Goal: Task Accomplishment & Management: Manage account settings

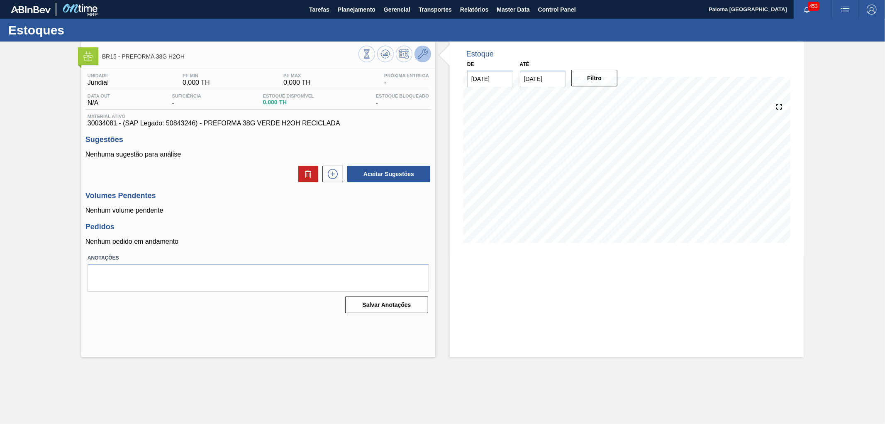
click at [422, 58] on icon at bounding box center [423, 54] width 10 height 10
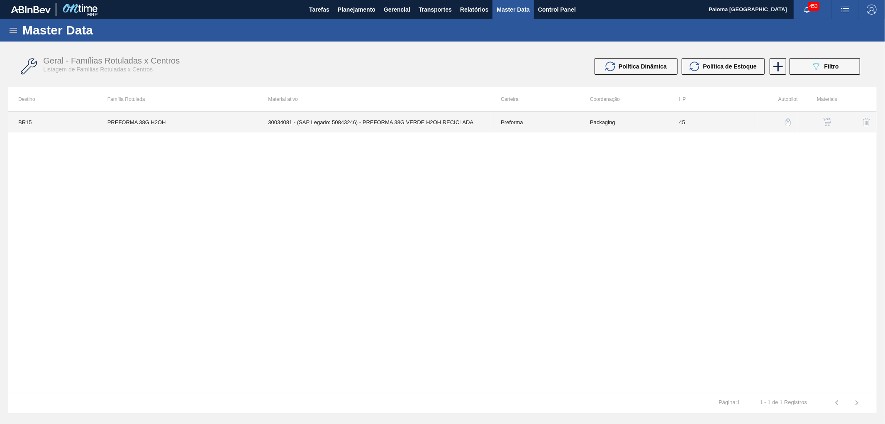
click at [523, 127] on td "Preforma" at bounding box center [535, 122] width 89 height 21
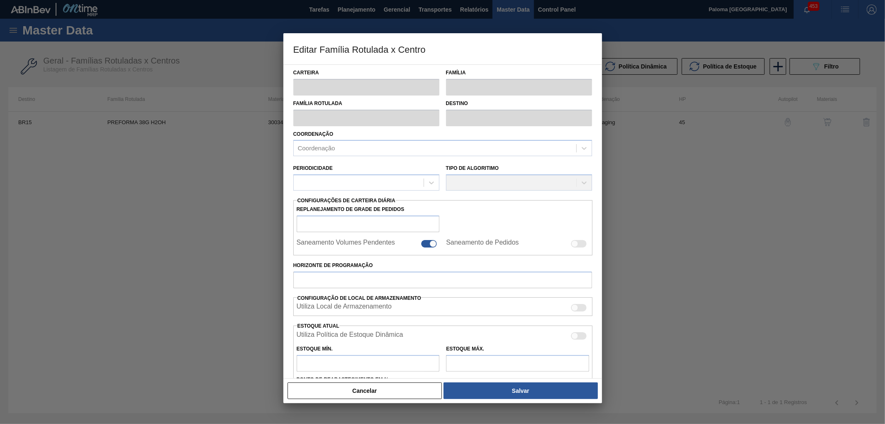
type input "Preforma"
type input "PREFORMA 38G H2OH"
type input "BR15 - Jundiaí"
type input "0"
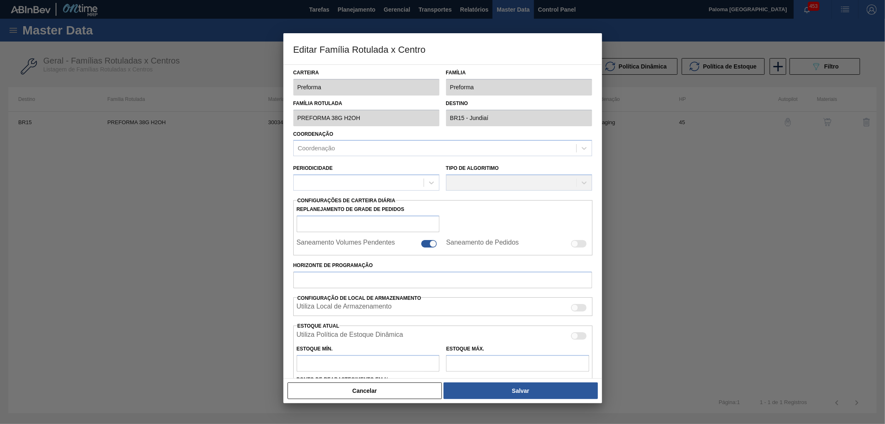
checkbox input "false"
type input "45"
type input "0"
type input "100"
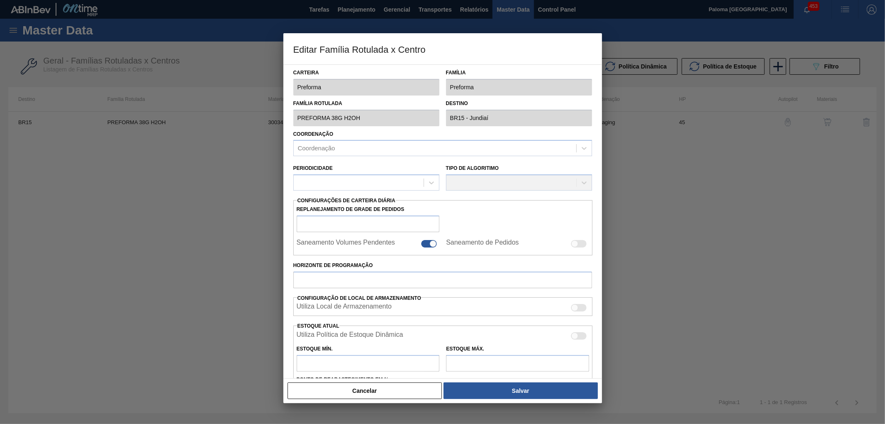
type input "0,000"
checkbox input "true"
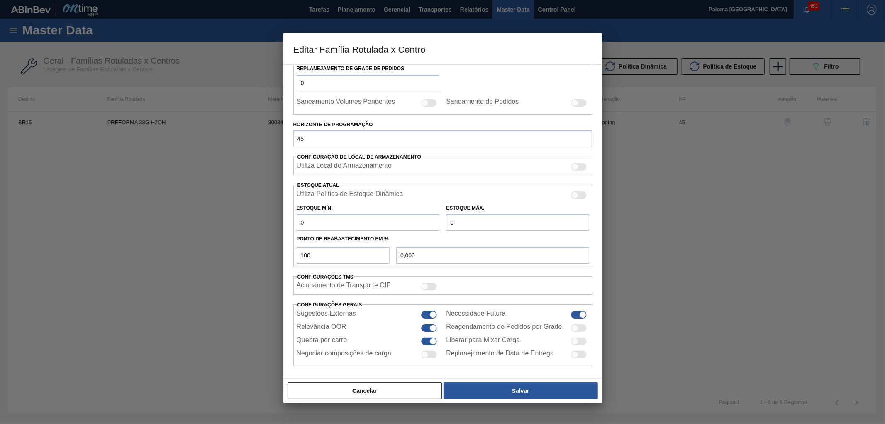
scroll to position [144, 0]
click at [428, 311] on div at bounding box center [430, 312] width 16 height 7
checkbox input "false"
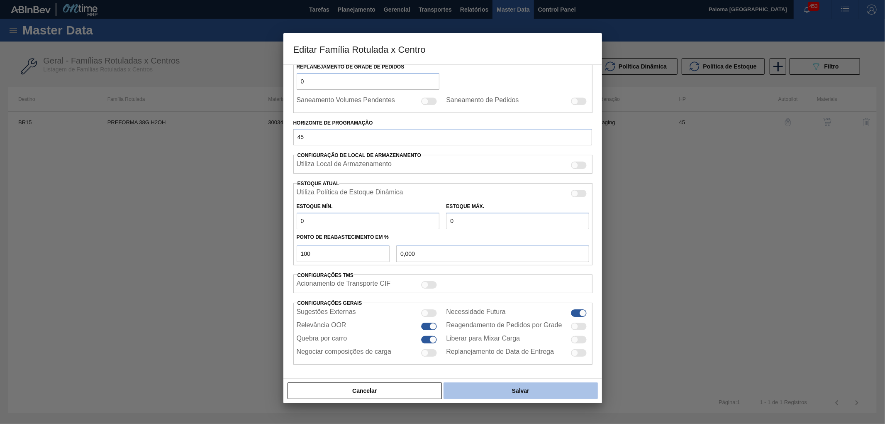
click at [483, 387] on button "Salvar" at bounding box center [521, 390] width 154 height 17
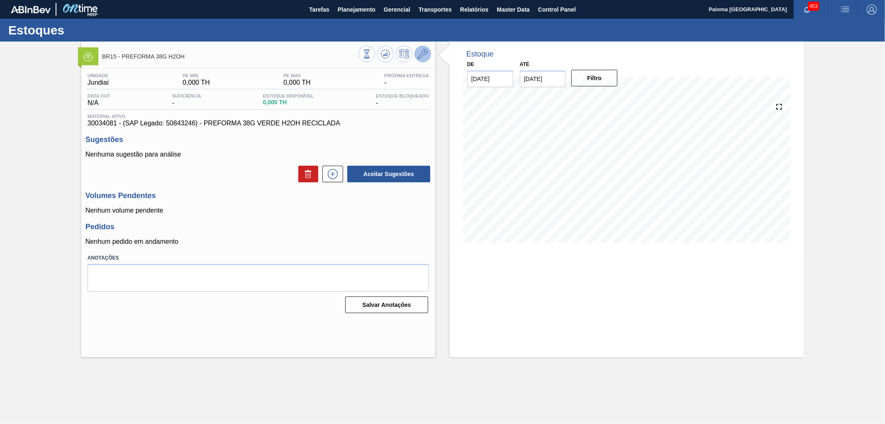
click at [421, 49] on icon at bounding box center [423, 54] width 10 height 10
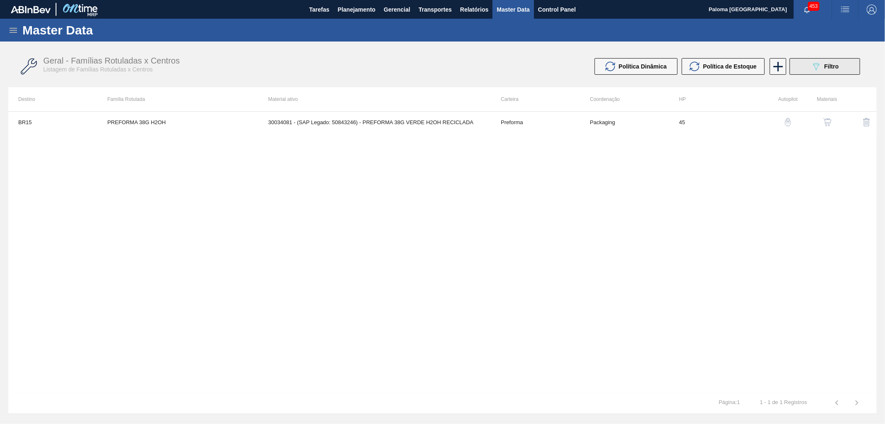
click at [825, 65] on span "Filtro" at bounding box center [832, 66] width 15 height 7
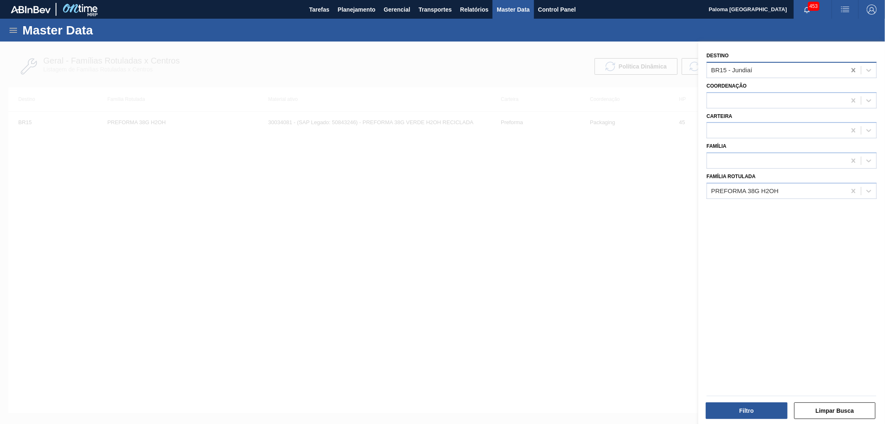
click at [849, 72] on icon at bounding box center [853, 70] width 8 height 8
click at [758, 407] on button "Filtro" at bounding box center [747, 410] width 82 height 17
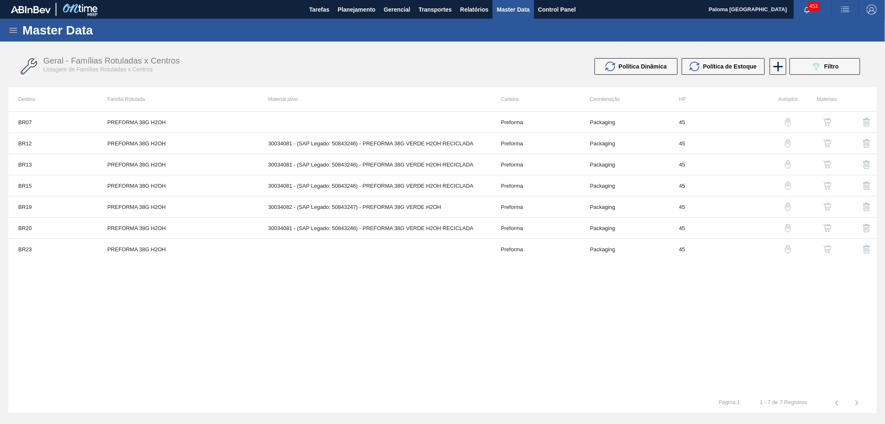
click at [825, 142] on img "button" at bounding box center [827, 143] width 8 height 8
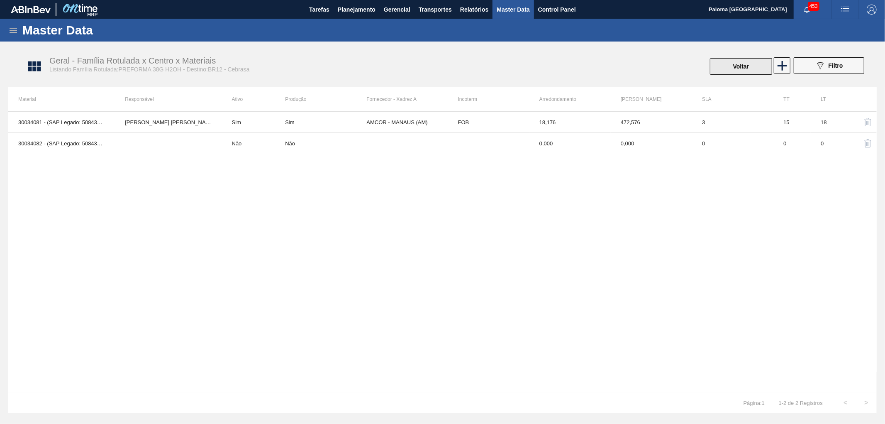
click at [736, 68] on button "Voltar" at bounding box center [741, 66] width 62 height 17
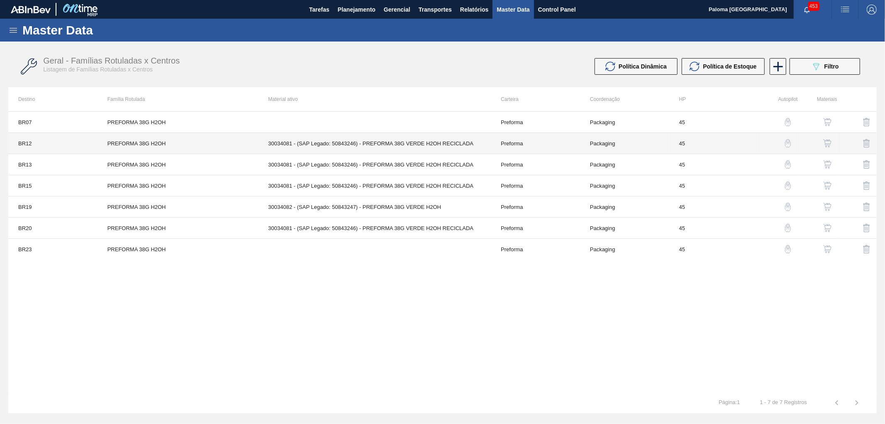
click at [532, 140] on td "Preforma" at bounding box center [535, 143] width 89 height 21
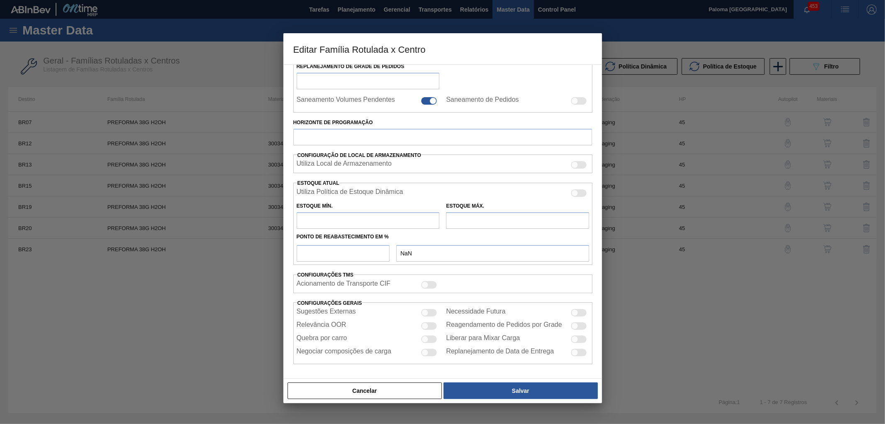
type input "Preforma"
type input "PREFORMA 38G H2OH"
type input "BR12 - Cebrasa"
type input "0"
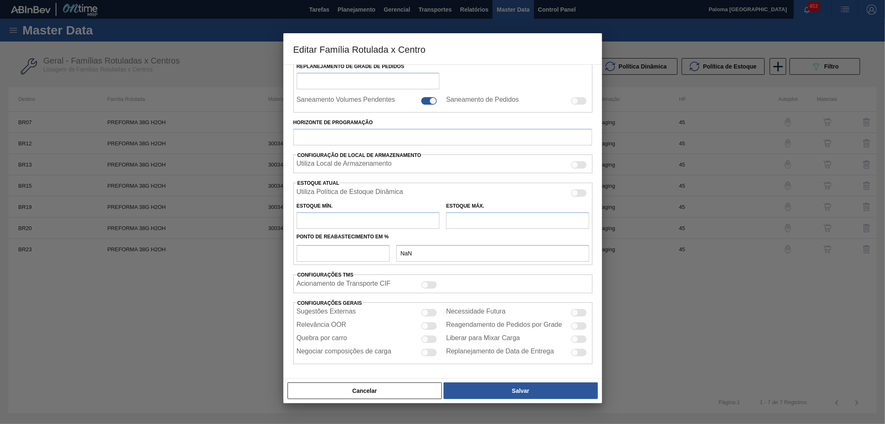
type input "45"
type input "0"
type input "100"
type input "0,000"
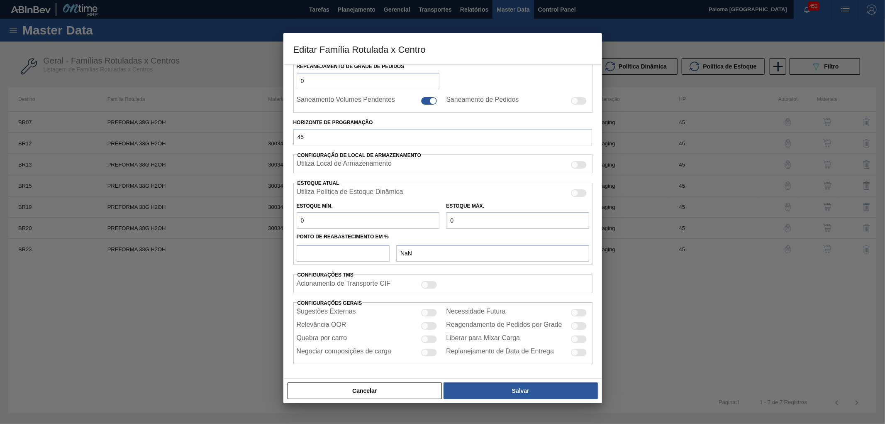
checkbox input "true"
click at [417, 394] on button "Cancelar" at bounding box center [365, 390] width 155 height 17
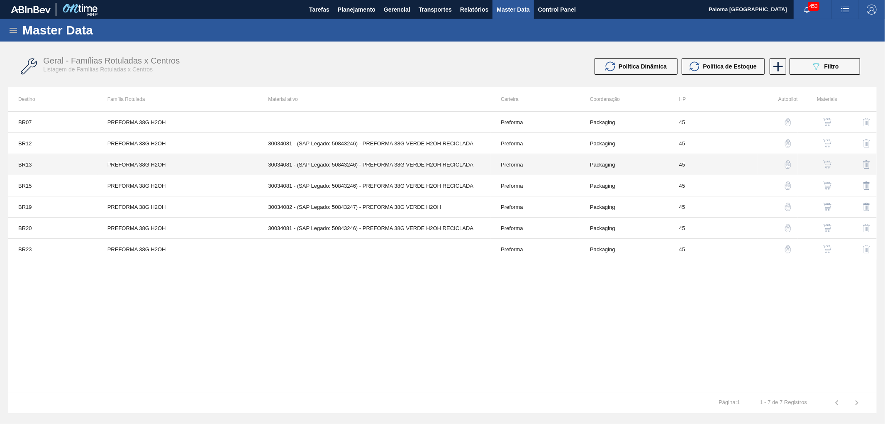
click at [508, 164] on td "Preforma" at bounding box center [535, 164] width 89 height 21
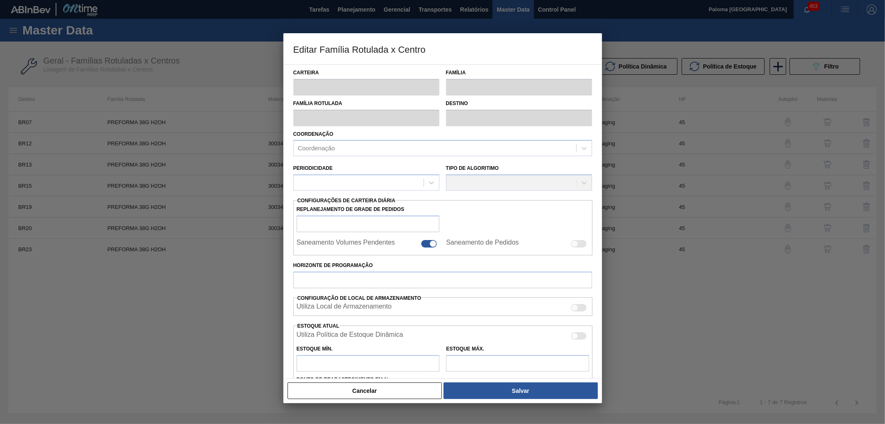
type input "Preforma"
type input "PREFORMA 38G H2OH"
type input "BR13 - Piraí"
type input "0"
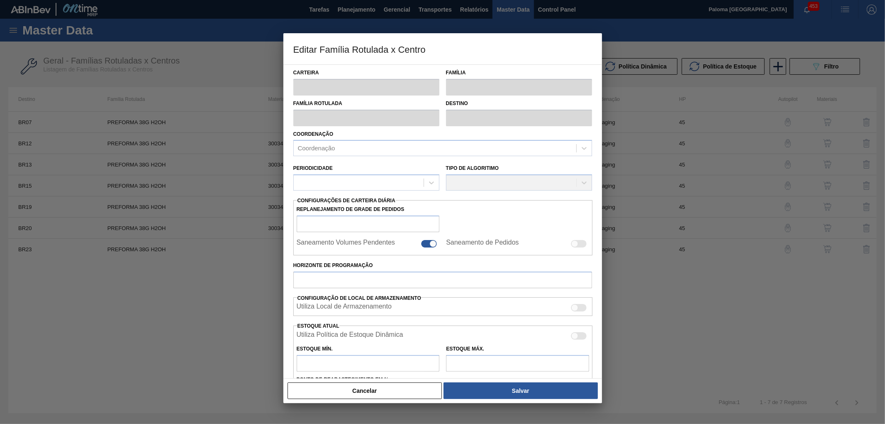
type input "45"
type input "0"
type input "100"
type input "0,000"
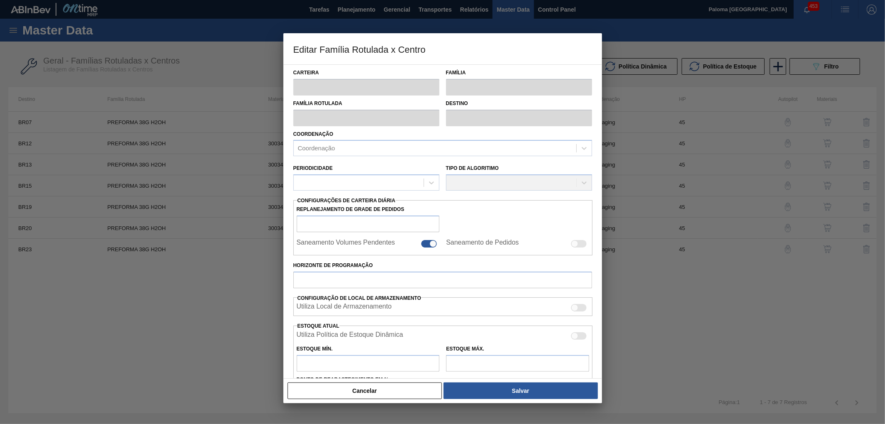
checkbox input "true"
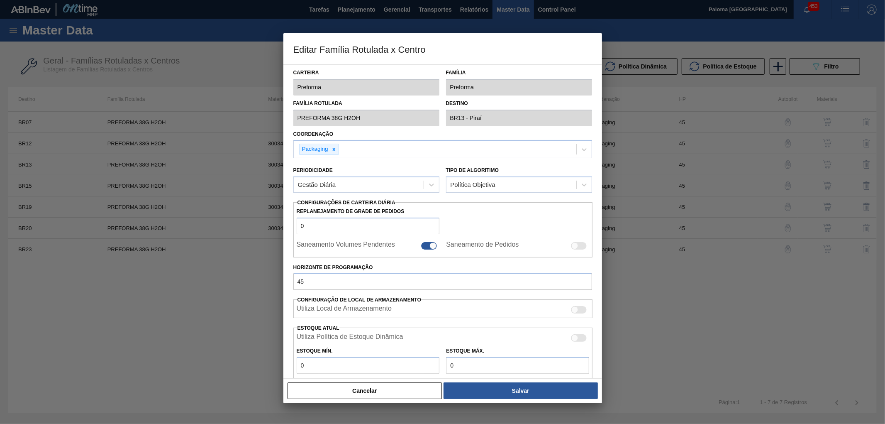
scroll to position [138, 0]
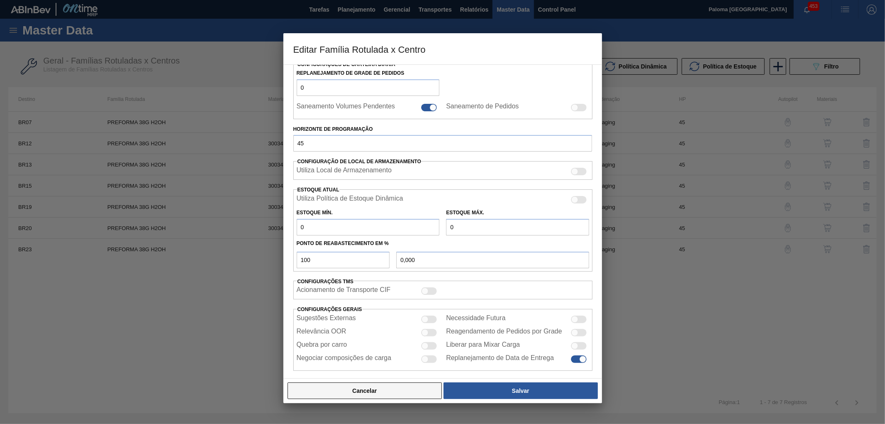
click at [417, 390] on button "Cancelar" at bounding box center [365, 390] width 155 height 17
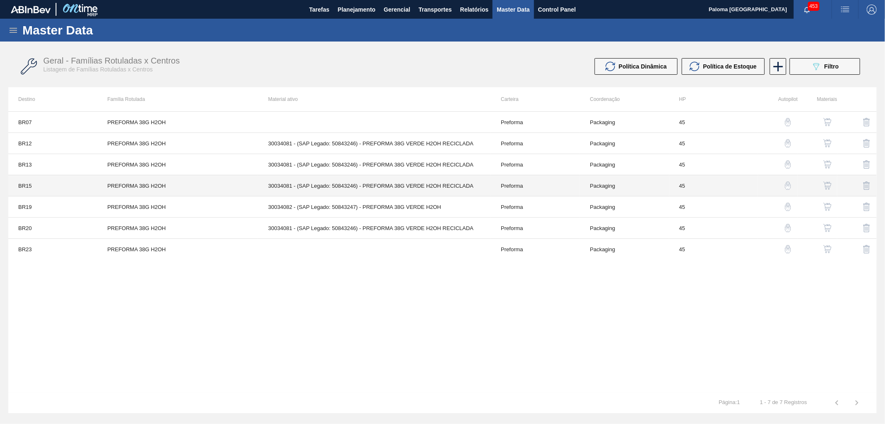
click at [520, 183] on td "Preforma" at bounding box center [535, 185] width 89 height 21
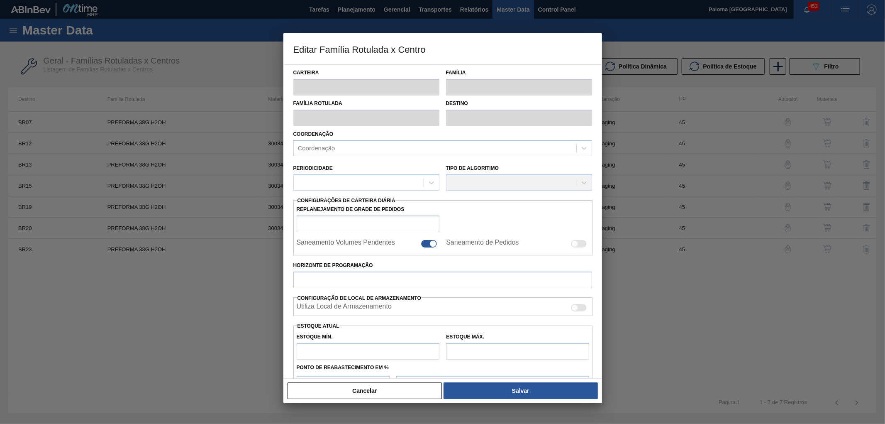
type input "Preforma"
type input "PREFORMA 38G H2OH"
type input "BR15 - Jundiaí"
type input "0"
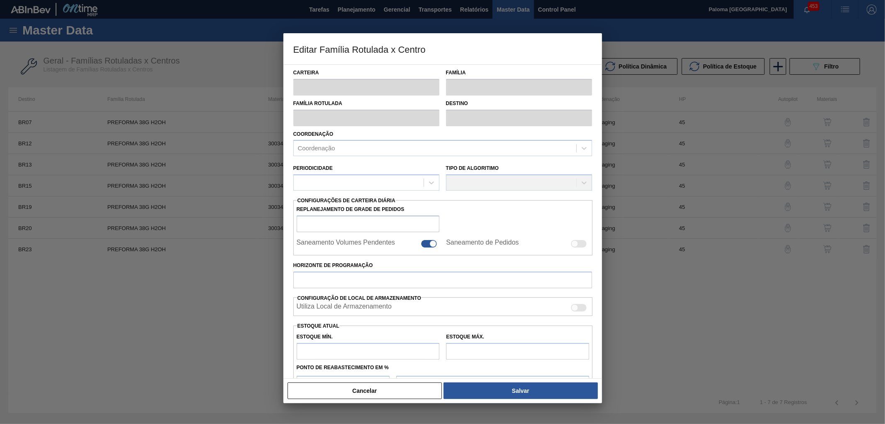
checkbox input "false"
type input "45"
type input "0"
type input "100"
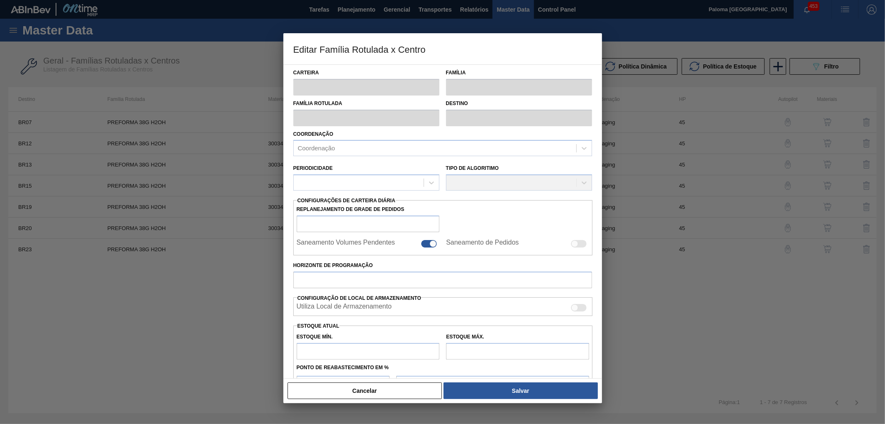
type input "0,000"
checkbox input "true"
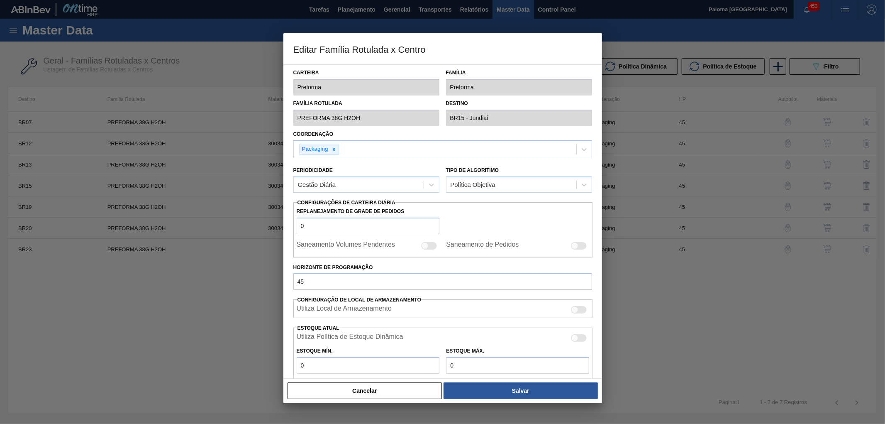
scroll to position [144, 0]
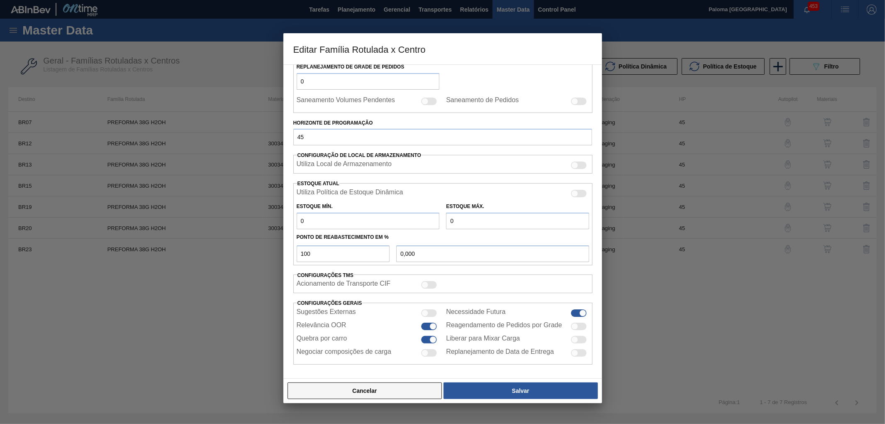
click at [415, 388] on button "Cancelar" at bounding box center [365, 390] width 155 height 17
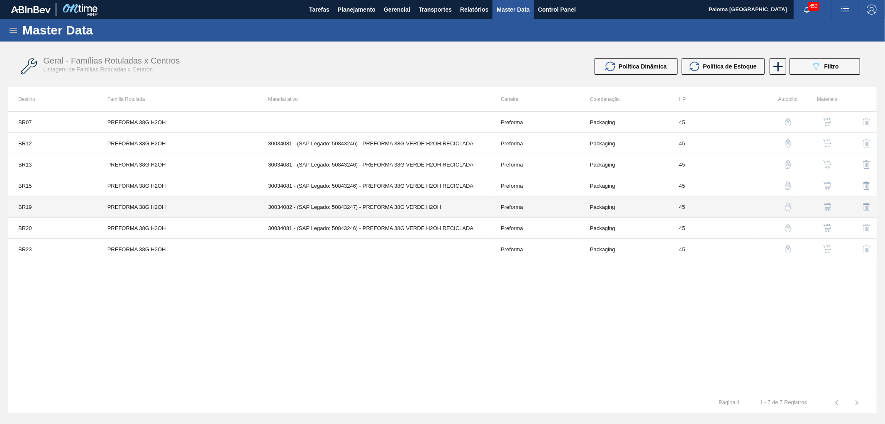
click at [520, 204] on td "Preforma" at bounding box center [535, 206] width 89 height 21
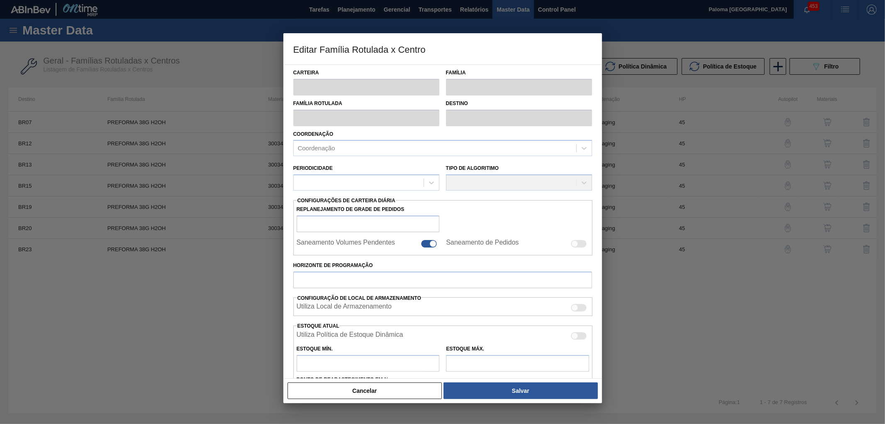
type input "Preforma"
type input "PREFORMA 38G H2OH"
type input "BR19 - [GEOGRAPHIC_DATA]"
type input "0"
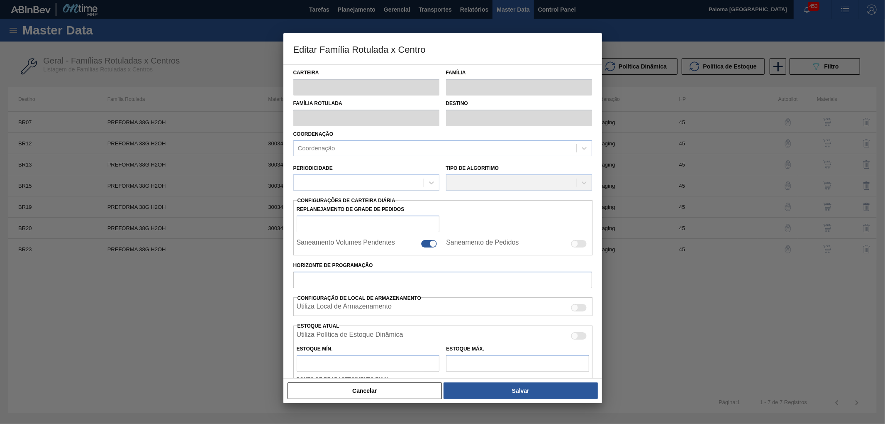
checkbox input "false"
type input "45"
type input "0"
type input "100"
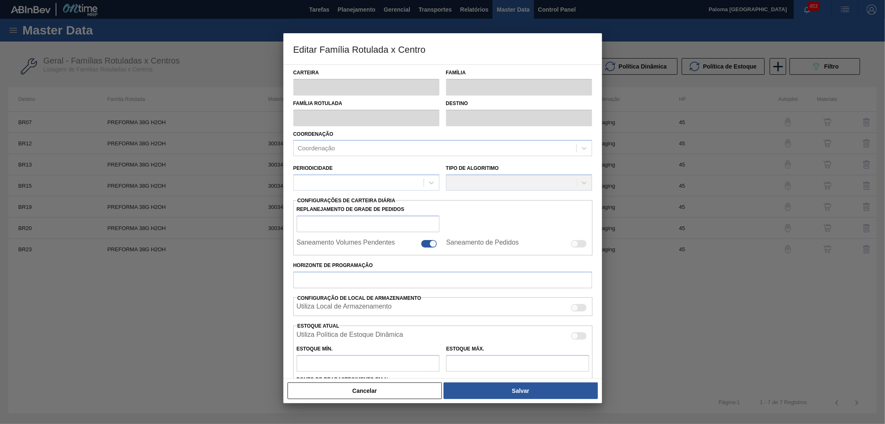
type input "0,000"
checkbox input "true"
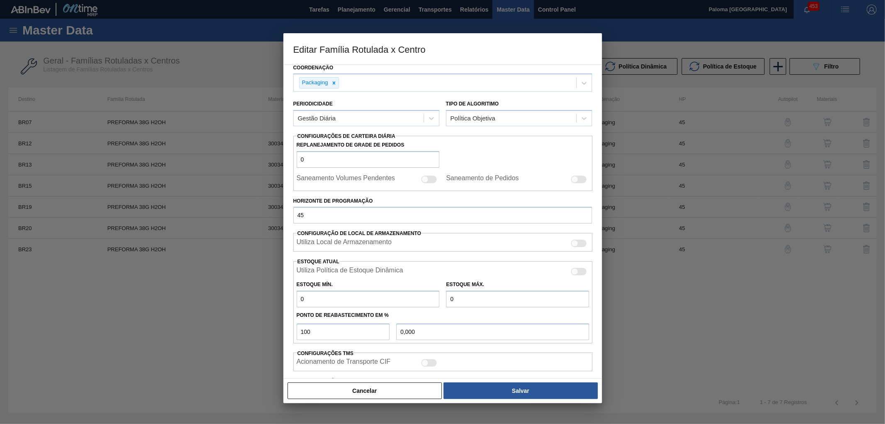
scroll to position [138, 0]
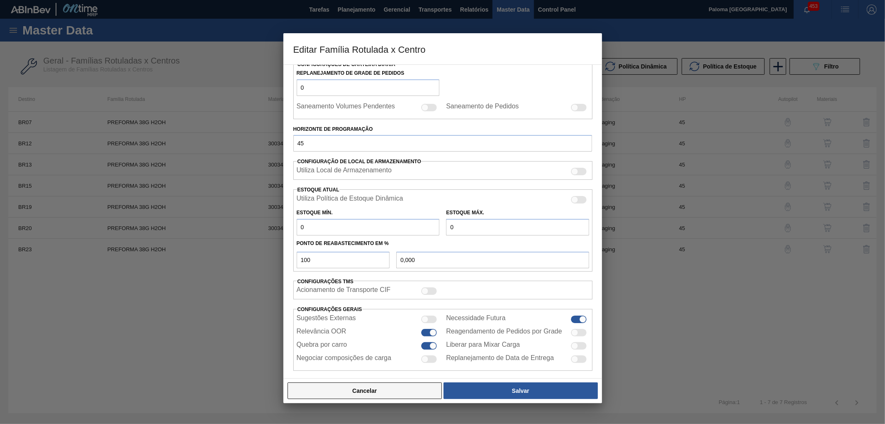
click at [409, 387] on button "Cancelar" at bounding box center [365, 390] width 155 height 17
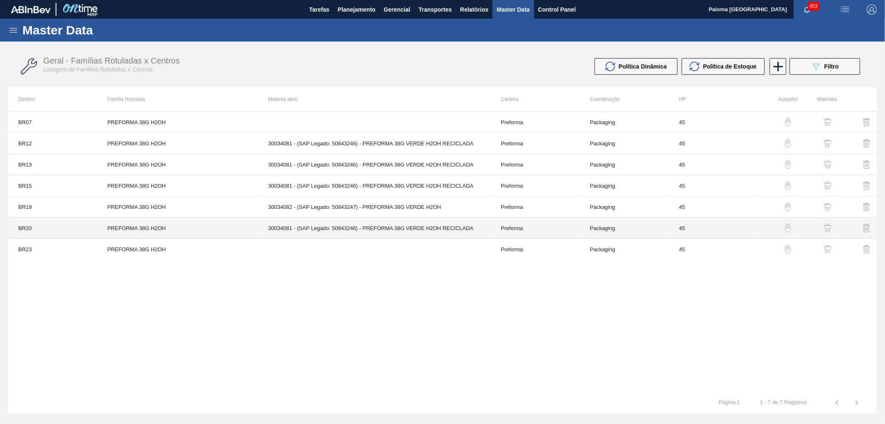
click at [505, 231] on td "Preforma" at bounding box center [535, 227] width 89 height 21
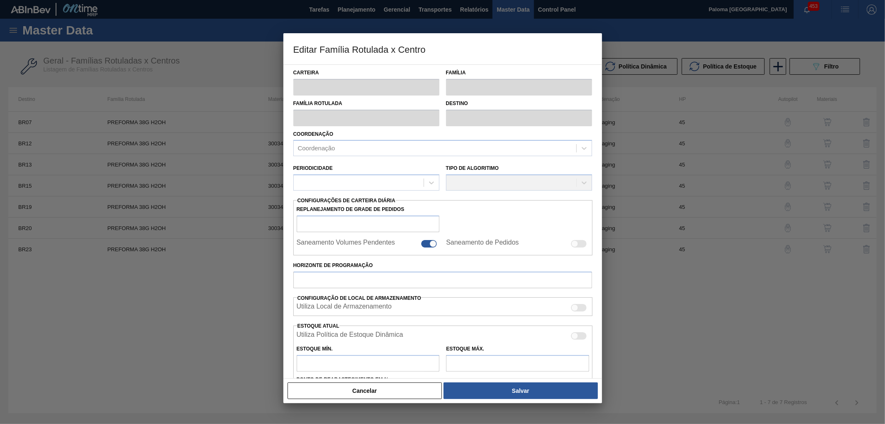
type input "Preforma"
type input "PREFORMA 38G H2OH"
type input "BR20 - [GEOGRAPHIC_DATA]"
type input "0"
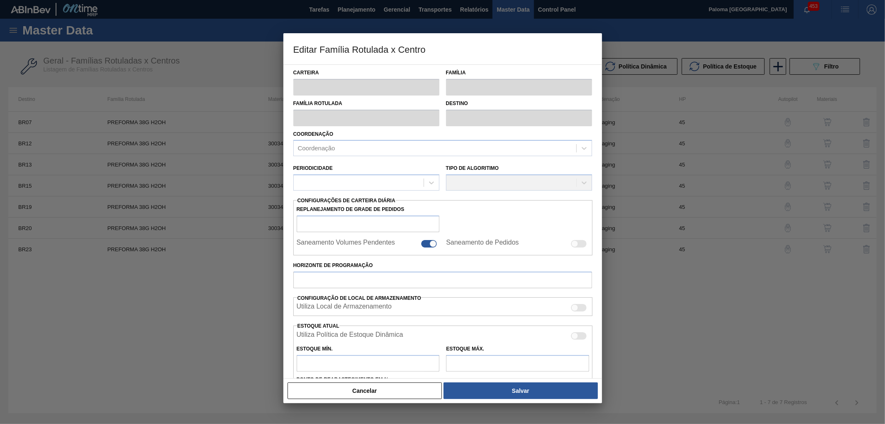
type input "45"
type input "0"
type input "100"
type input "0,000"
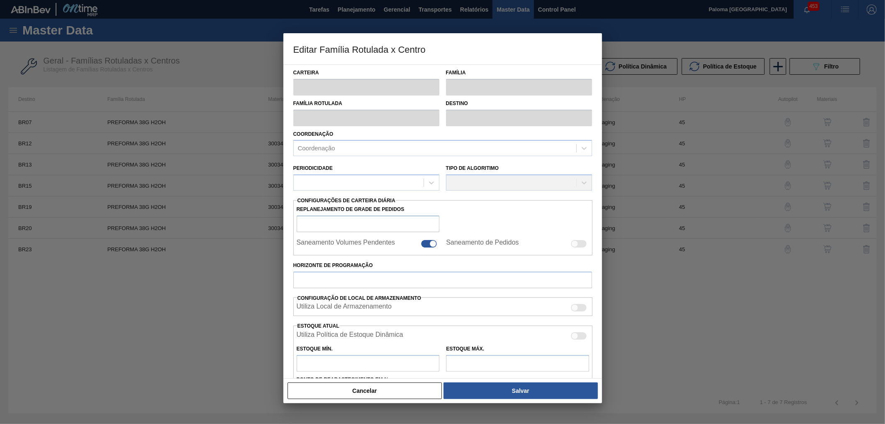
checkbox input "true"
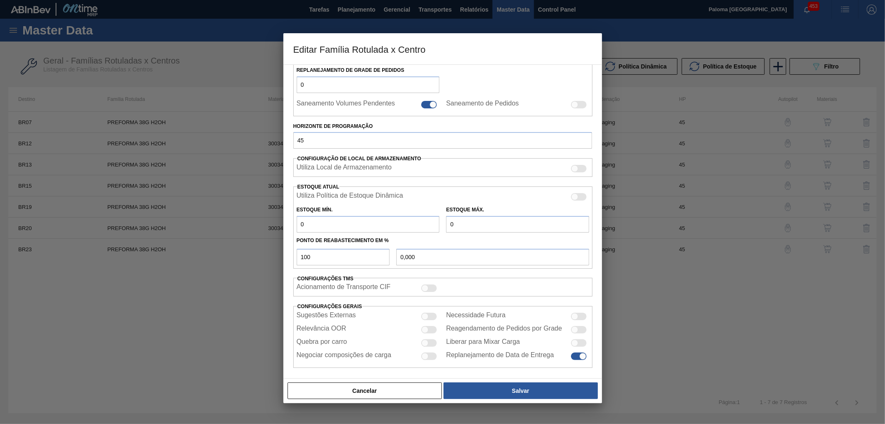
scroll to position [144, 0]
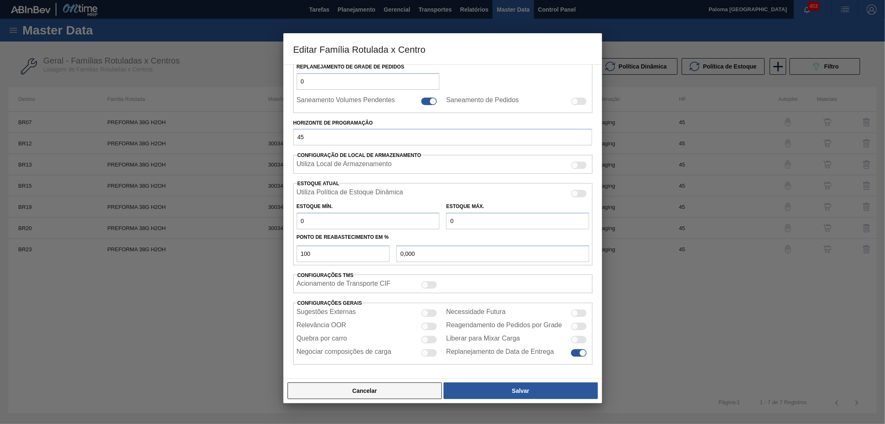
click at [404, 388] on button "Cancelar" at bounding box center [365, 390] width 155 height 17
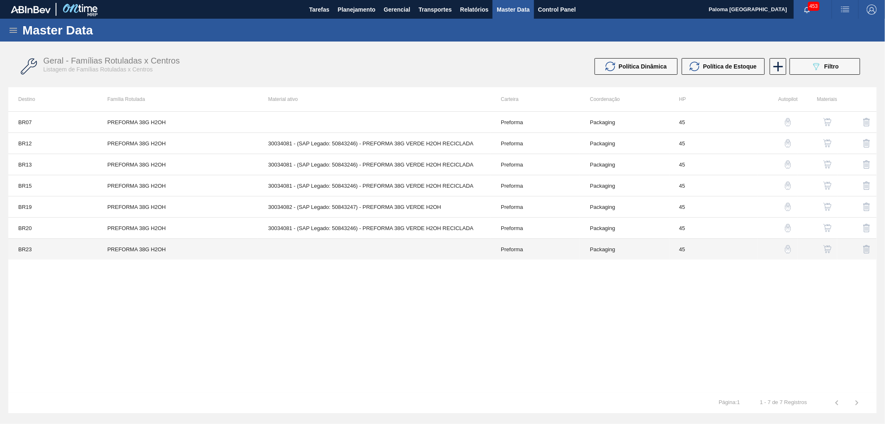
click at [509, 252] on td "Preforma" at bounding box center [535, 249] width 89 height 21
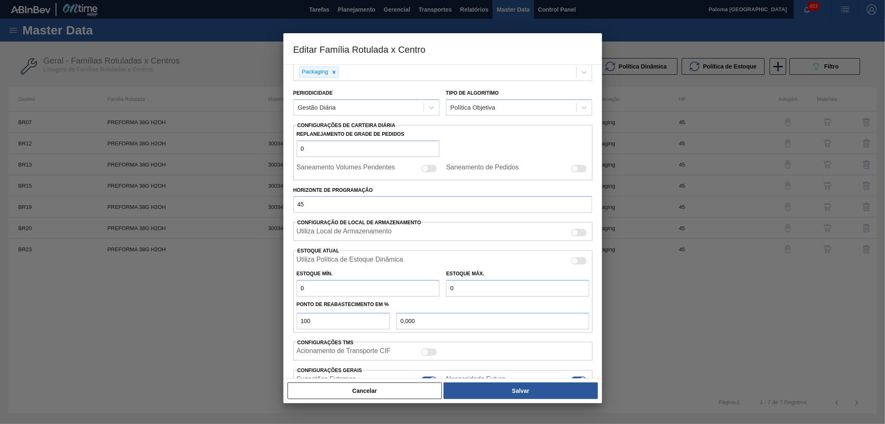
type input "Preforma"
type input "PREFORMA 38G H2OH"
type input "BR23 - Jaguariúna"
type input "0"
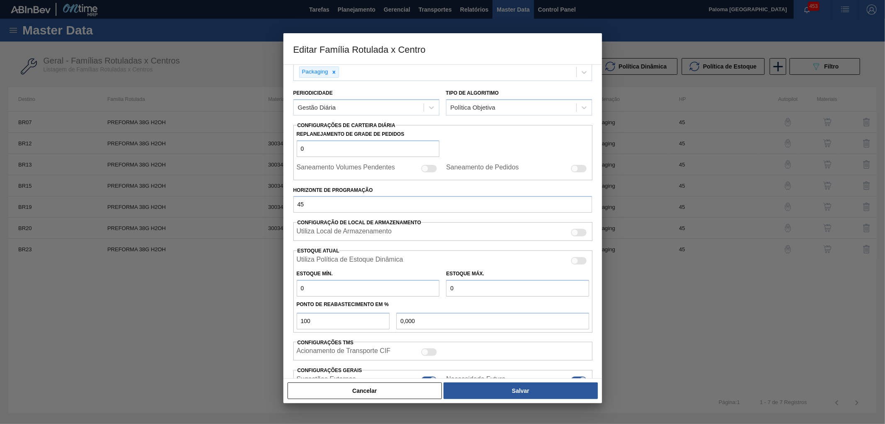
checkbox input "false"
type input "45"
type input "0"
type input "100"
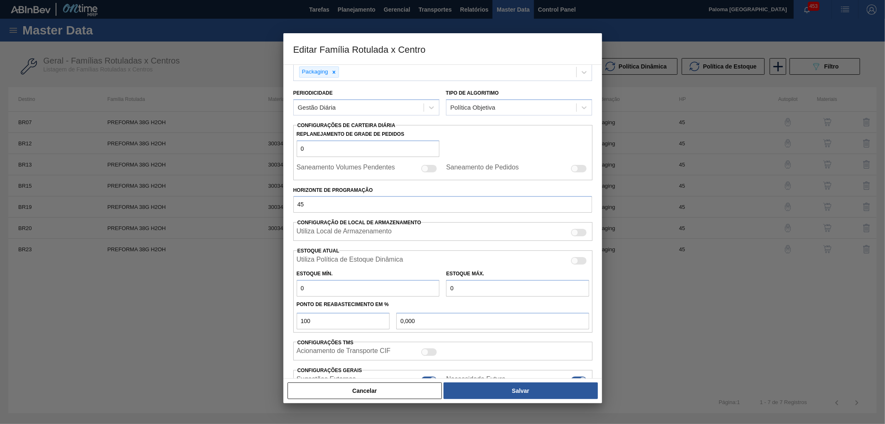
type input "0,000"
checkbox input "true"
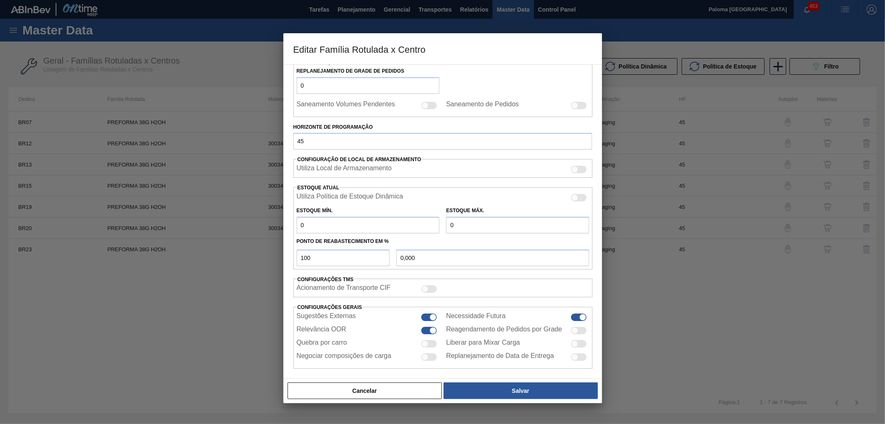
click at [433, 319] on div at bounding box center [433, 317] width 7 height 7
checkbox input "false"
click at [477, 394] on button "Salvar" at bounding box center [521, 390] width 154 height 17
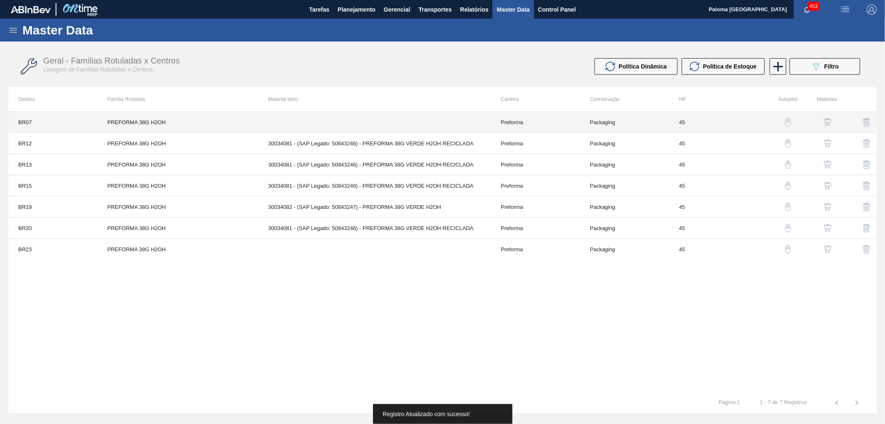
click at [505, 121] on td "Preforma" at bounding box center [535, 122] width 89 height 21
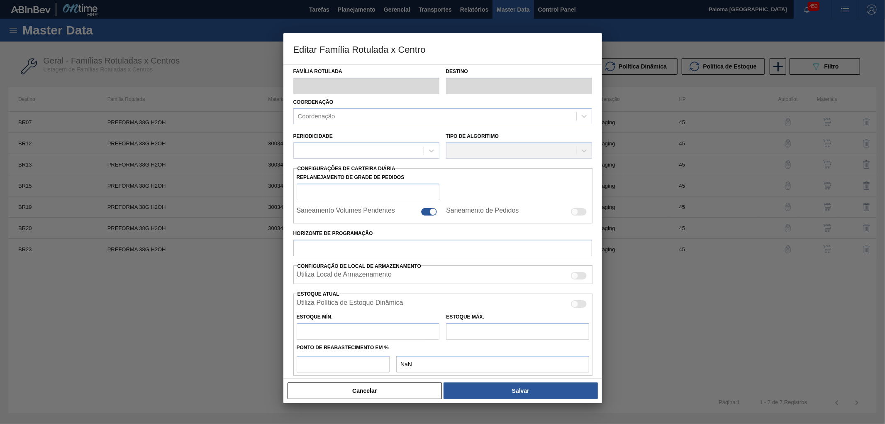
type input "Preforma"
type input "PREFORMA 38G H2OH"
type input "BR07 - Macacu"
type input "0"
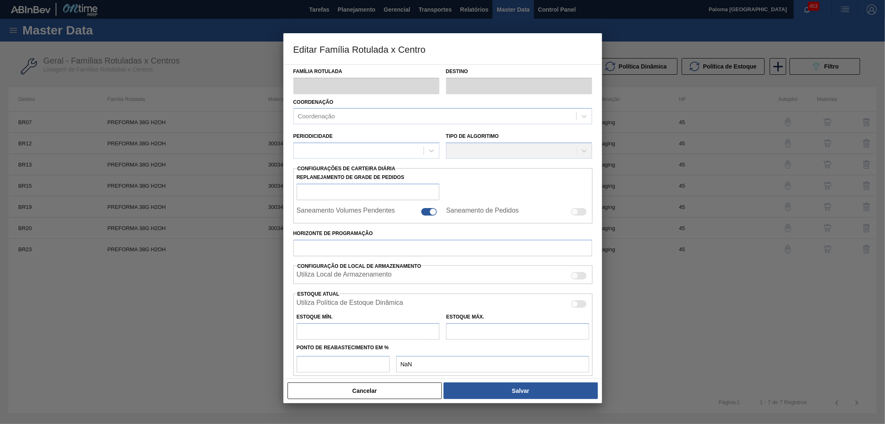
checkbox input "false"
type input "45"
type input "0"
type input "100"
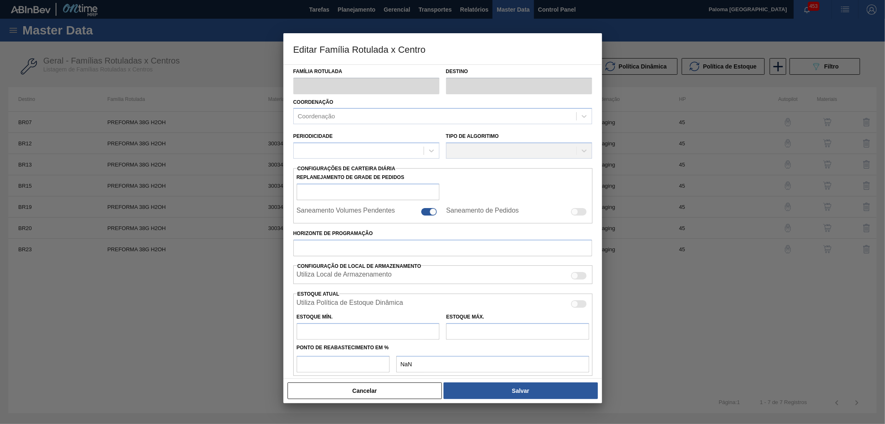
type input "0,000"
checkbox input "true"
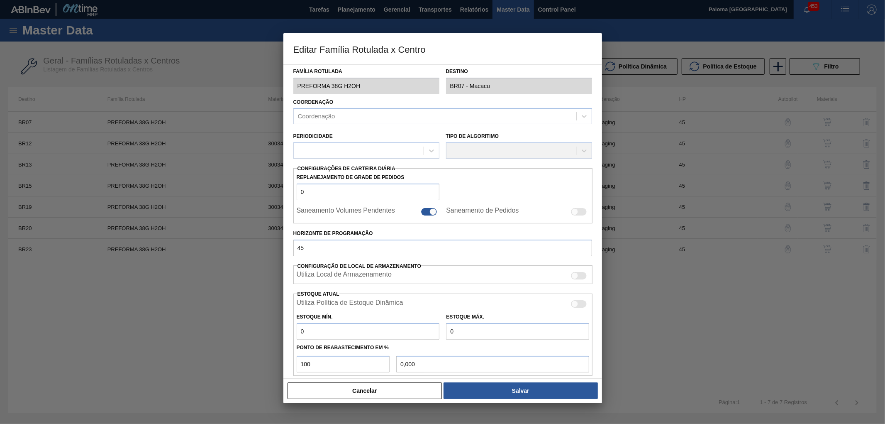
scroll to position [143, 0]
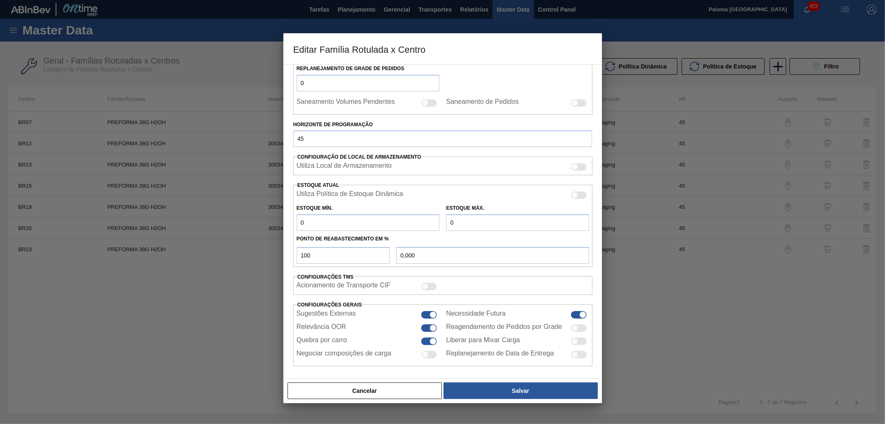
click at [431, 311] on div at bounding box center [433, 314] width 7 height 7
checkbox input "false"
click at [473, 388] on button "Salvar" at bounding box center [521, 390] width 154 height 17
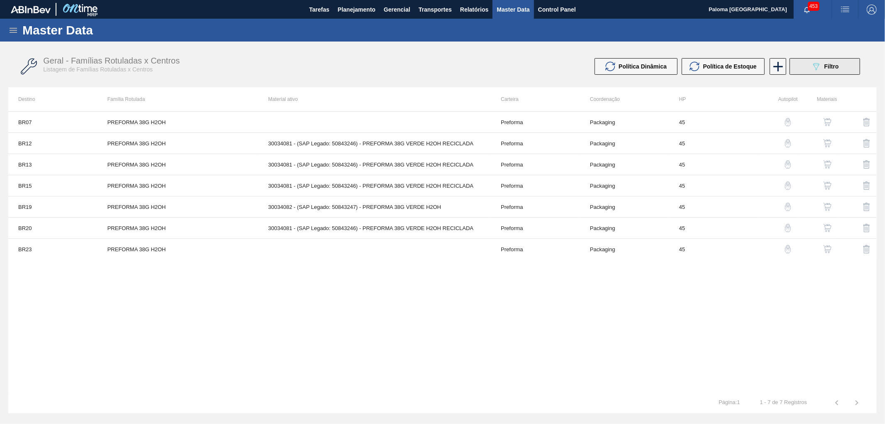
click at [828, 68] on span "Filtro" at bounding box center [832, 66] width 15 height 7
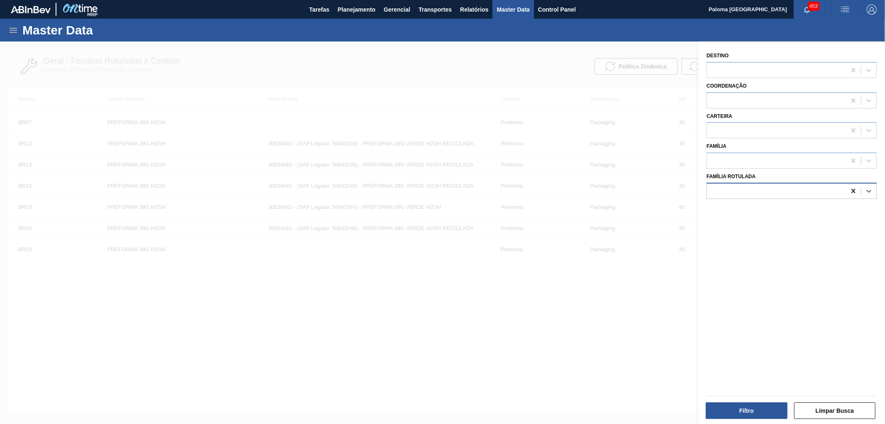
click at [852, 190] on icon at bounding box center [854, 191] width 4 height 4
click at [731, 155] on div at bounding box center [776, 161] width 139 height 12
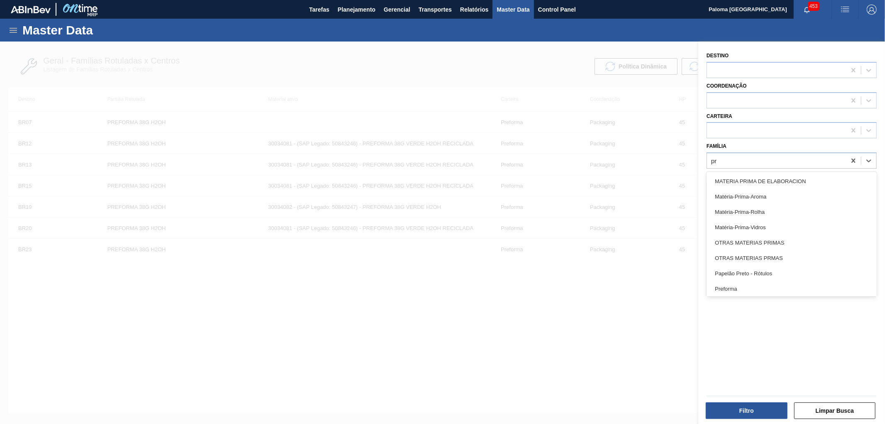
type input "pre"
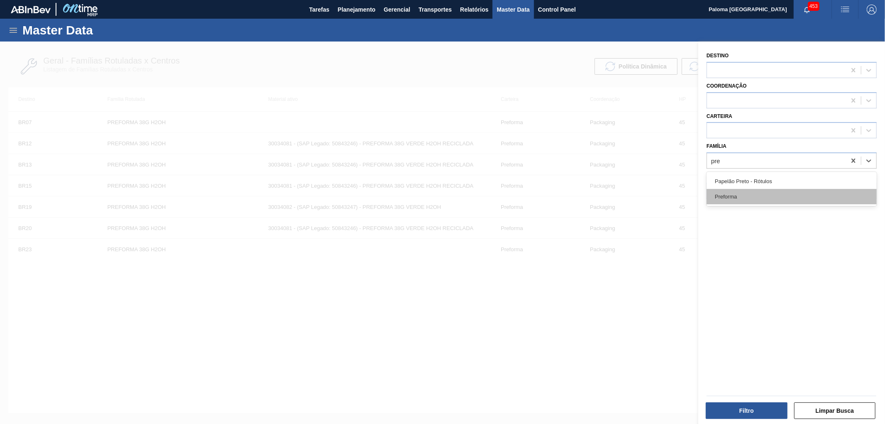
click at [728, 197] on div "Preforma" at bounding box center [792, 196] width 170 height 15
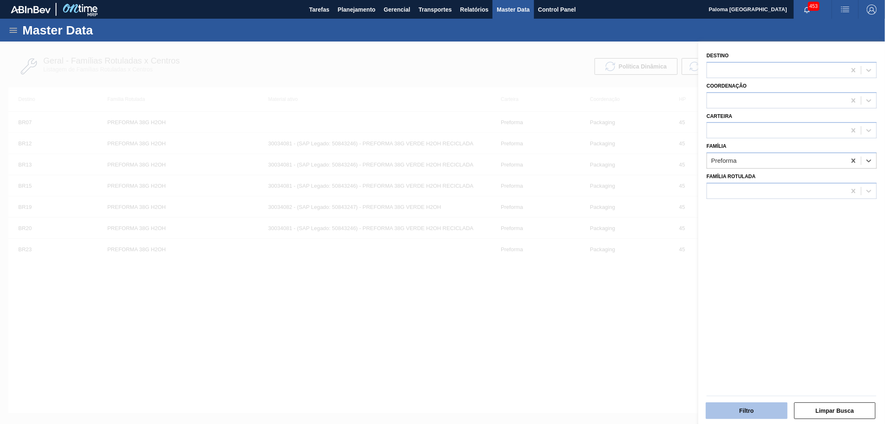
click at [774, 410] on button "Filtro" at bounding box center [747, 410] width 82 height 17
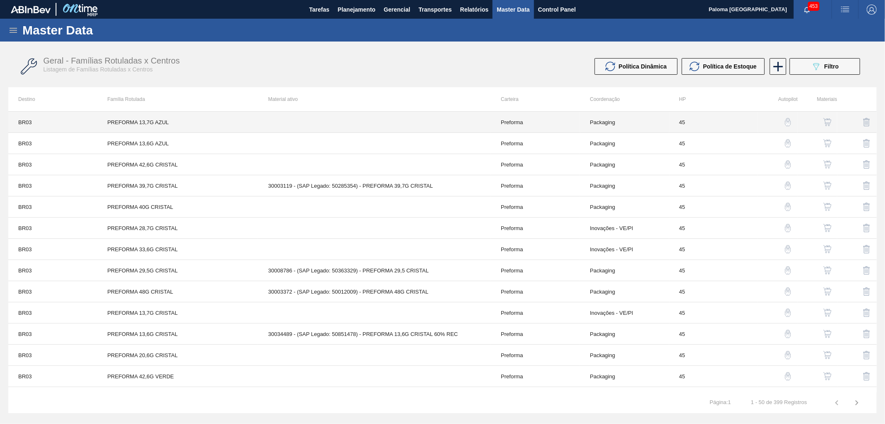
click at [611, 123] on td "Packaging" at bounding box center [624, 122] width 89 height 21
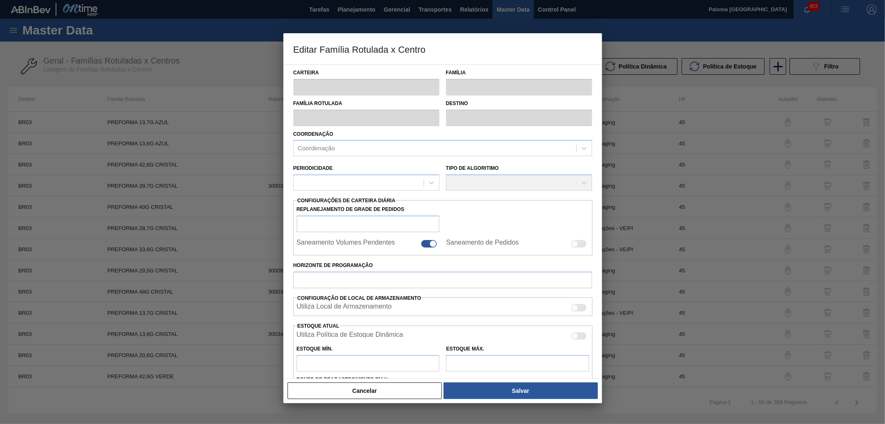
type input "Preforma"
type input "PREFORMA 13,7G AZUL"
type input "BR03 - Aquiraz"
type input "0"
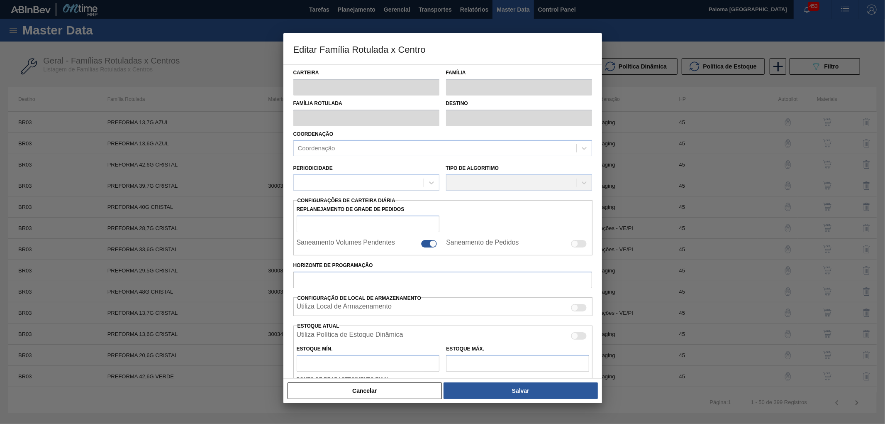
checkbox input "false"
type input "45"
type input "509,425"
type input "2.993,419"
type input "50"
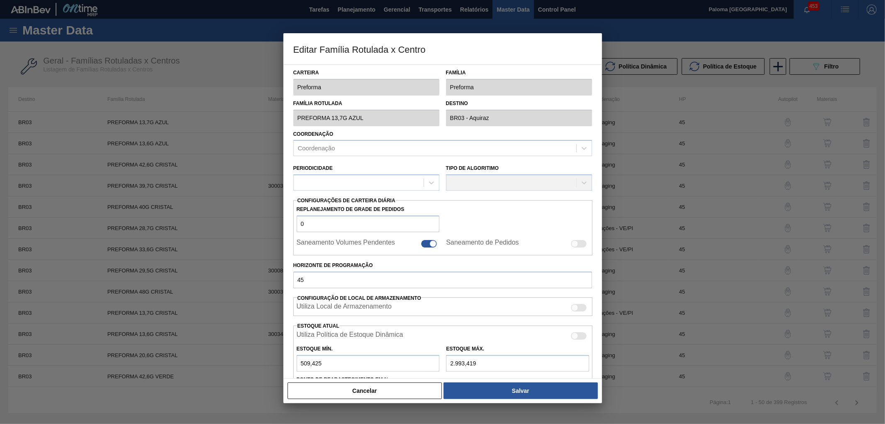
type input "1.751,422"
checkbox input "true"
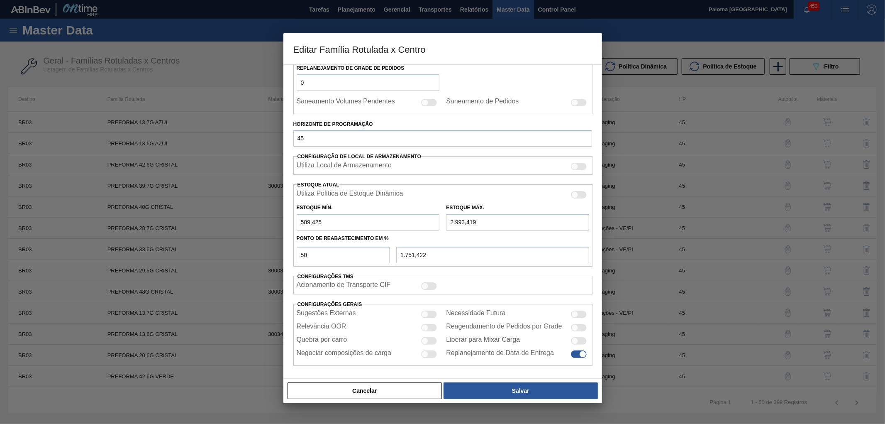
scroll to position [144, 0]
click at [415, 385] on button "Cancelar" at bounding box center [365, 390] width 155 height 17
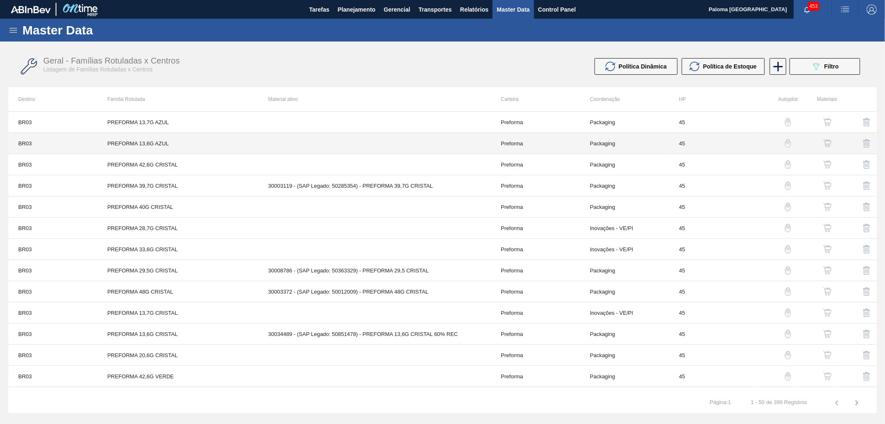
click at [615, 139] on td "Packaging" at bounding box center [624, 143] width 89 height 21
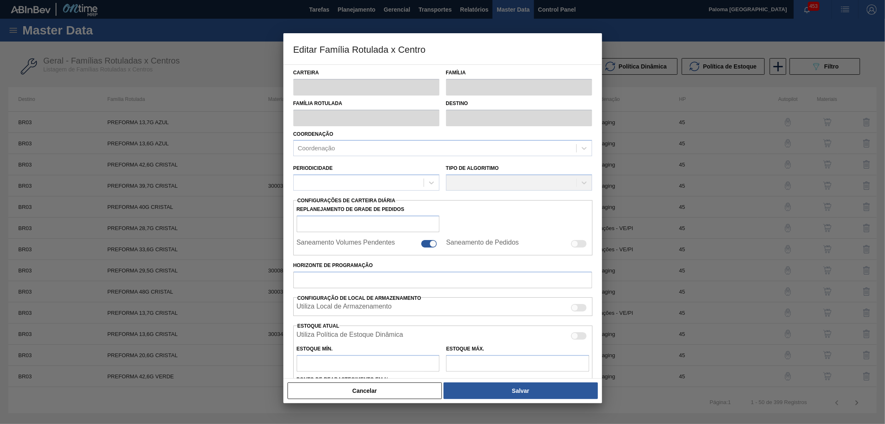
type input "Preforma"
type input "PREFORMA 13,6G AZUL"
type input "BR03 - Aquiraz"
type input "0"
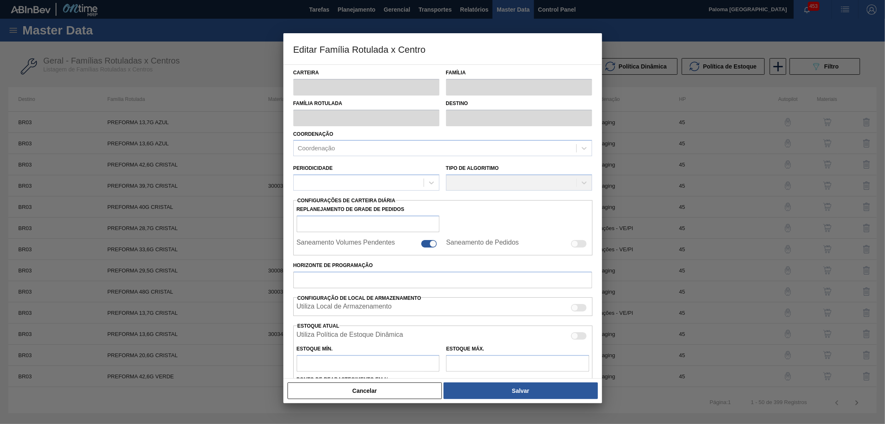
type input "45"
type input "0"
type input "100"
type input "0,000"
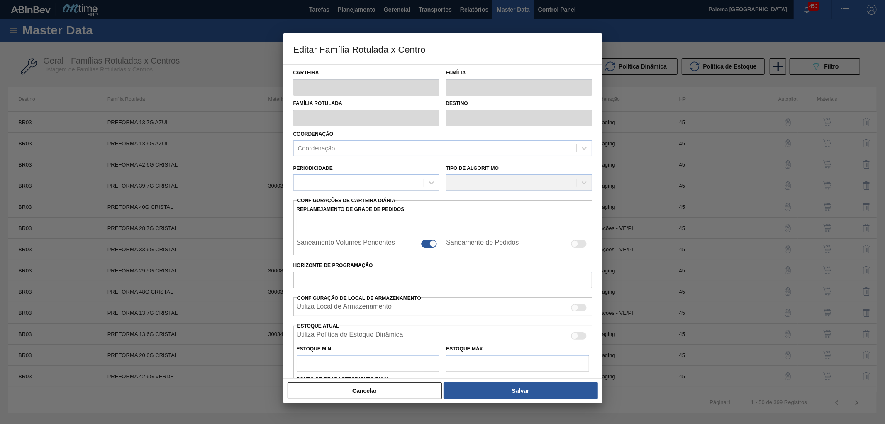
checkbox input "true"
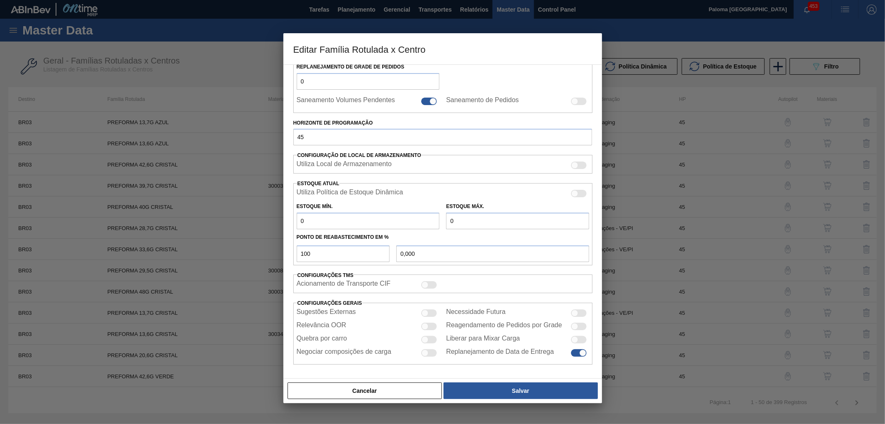
click at [412, 393] on button "Cancelar" at bounding box center [365, 390] width 155 height 17
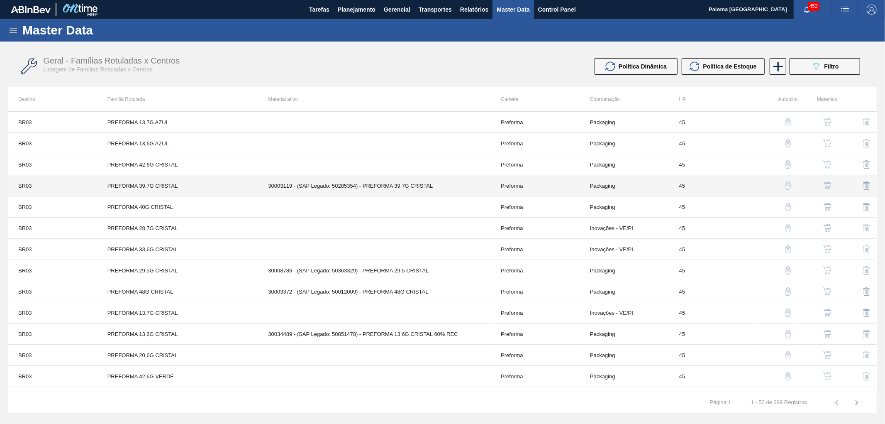
click at [543, 188] on td "Preforma" at bounding box center [535, 185] width 89 height 21
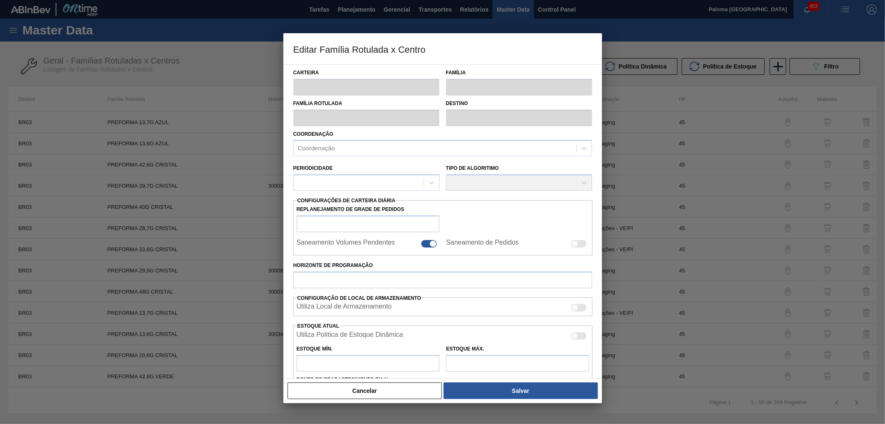
type input "Preforma"
type input "PREFORMA 39,7G CRISTAL"
type input "BR03 - Aquiraz"
type input "0"
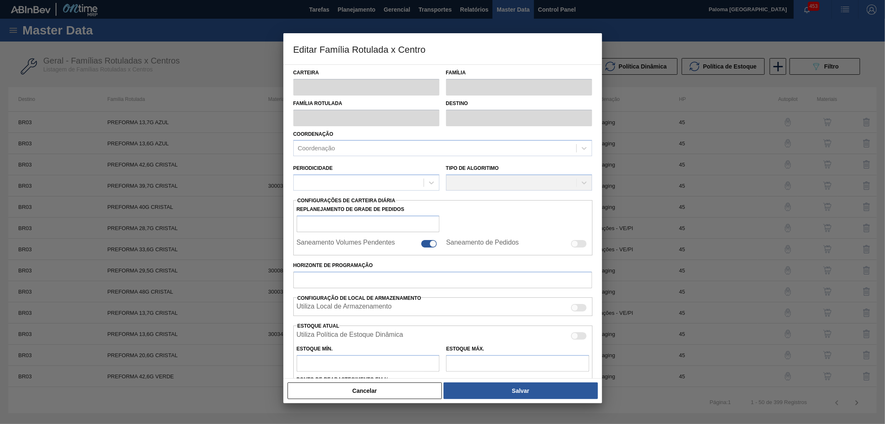
checkbox input "false"
type input "45"
type input "222,665"
type input "2.638,192"
type input "50"
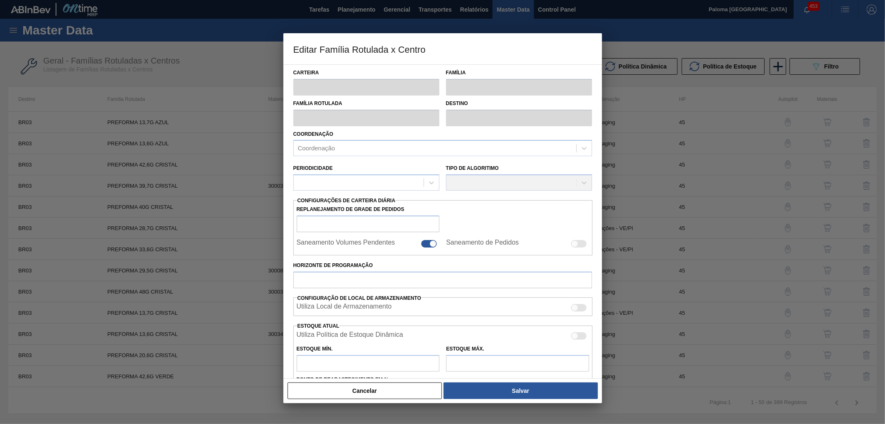
type input "1.430,429"
checkbox input "true"
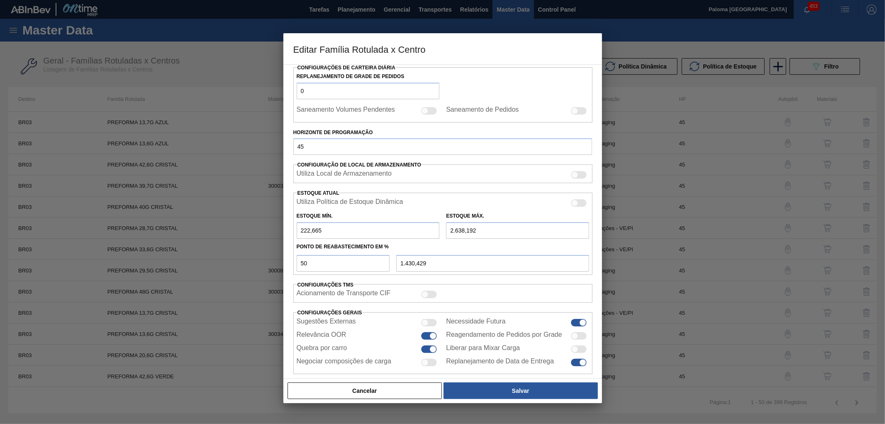
scroll to position [138, 0]
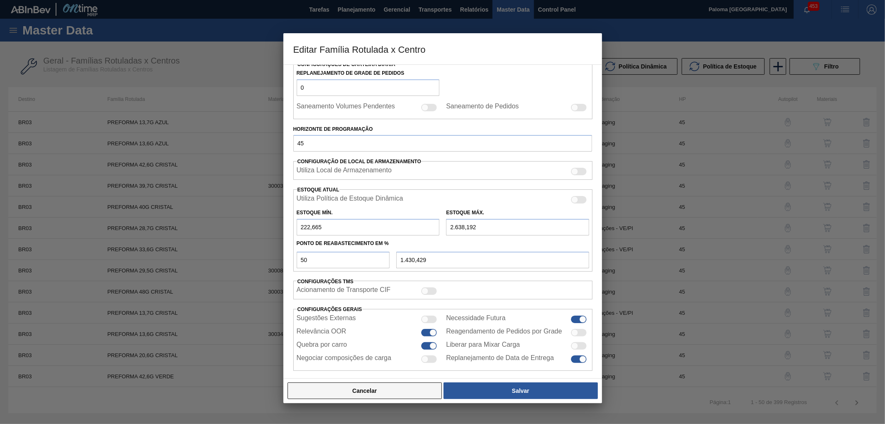
click at [412, 389] on button "Cancelar" at bounding box center [365, 390] width 155 height 17
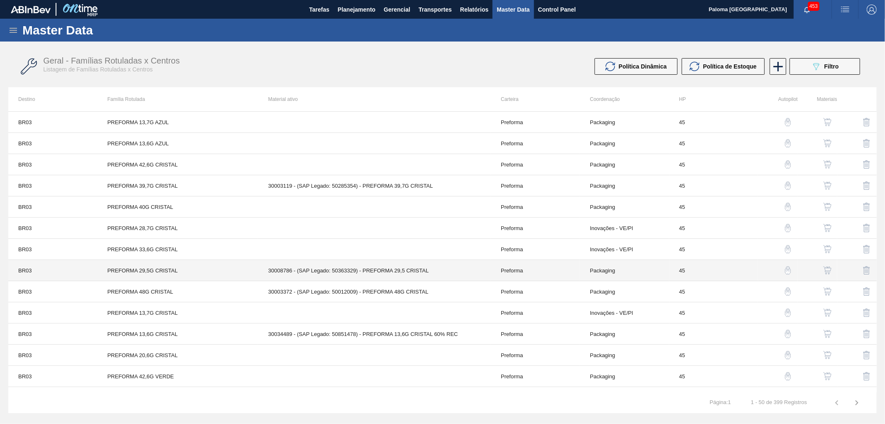
click at [502, 268] on td "Preforma" at bounding box center [535, 270] width 89 height 21
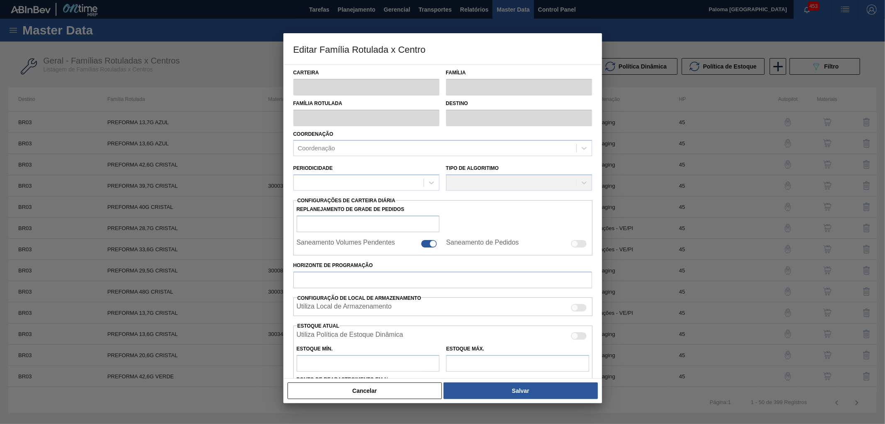
type input "Preforma"
type input "PREFORMA 29,5G CRISTAL"
type input "BR03 - Aquiraz"
type input "0"
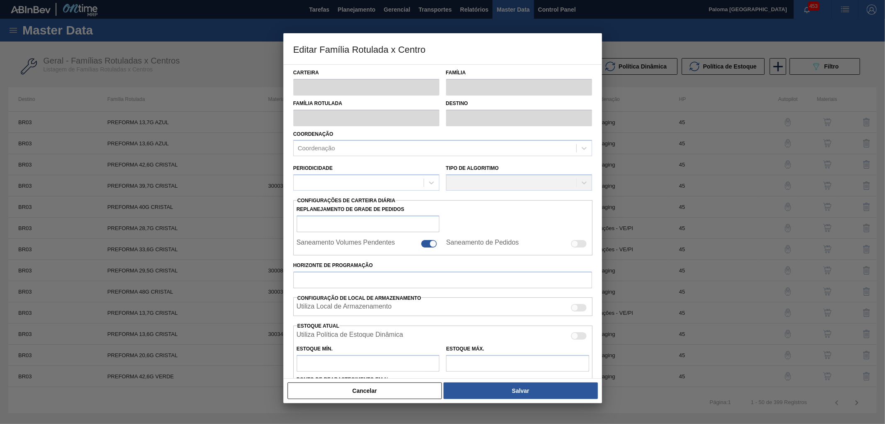
checkbox input "false"
type input "45"
type input "855"
type input "2.533"
type input "50"
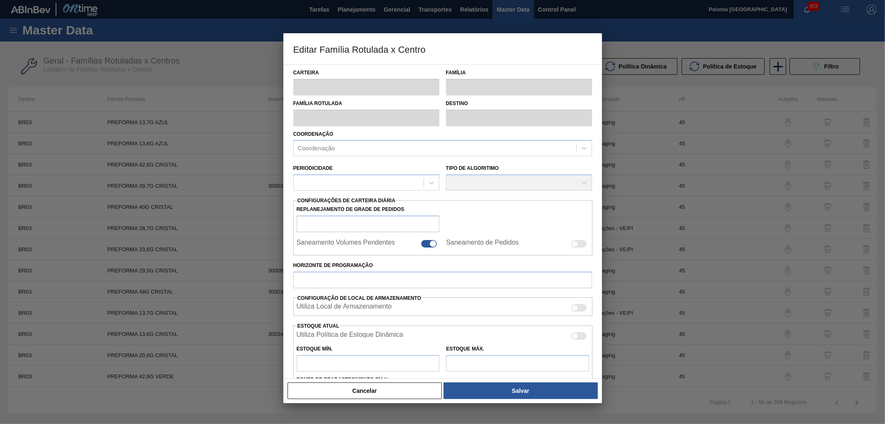
type input "1.694,000"
checkbox input "true"
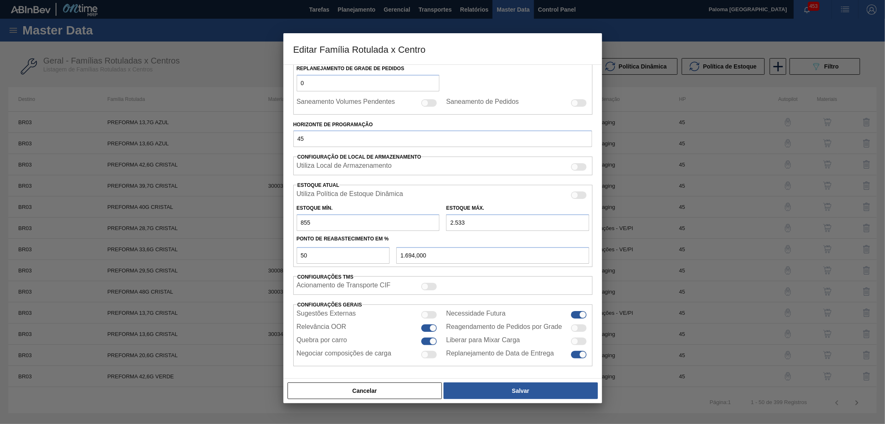
scroll to position [144, 0]
click at [425, 392] on button "Cancelar" at bounding box center [365, 390] width 155 height 17
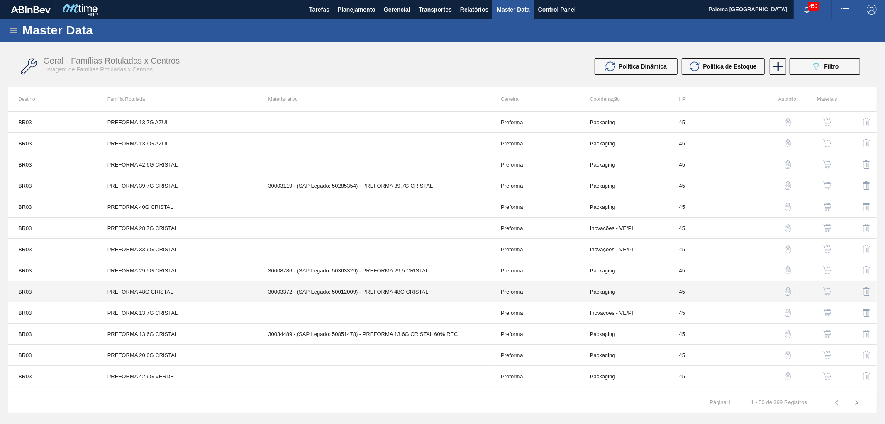
click at [509, 295] on td "Preforma" at bounding box center [535, 291] width 89 height 21
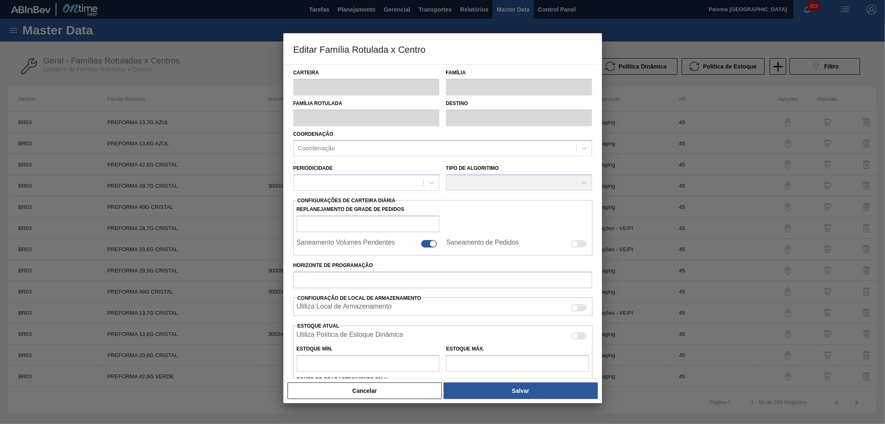
type input "Preforma"
type input "PREFORMA 48G CRISTAL"
type input "BR03 - Aquiraz"
type input "0"
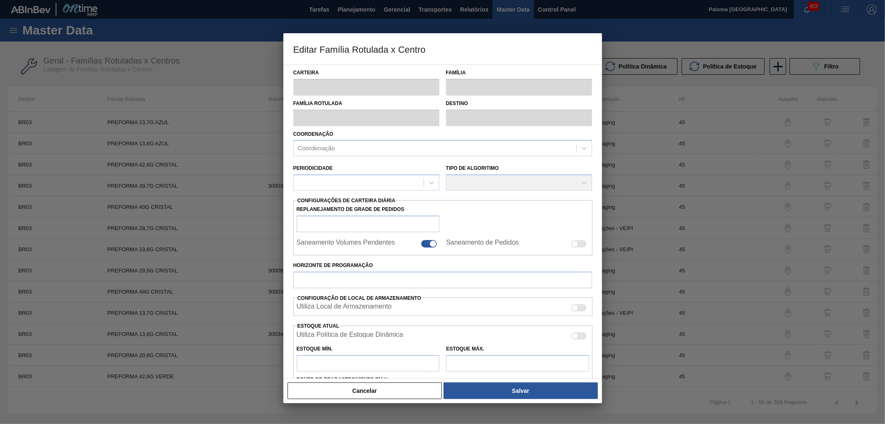
checkbox input "false"
type input "45"
type input "64,707"
type input "836,472"
type input "50"
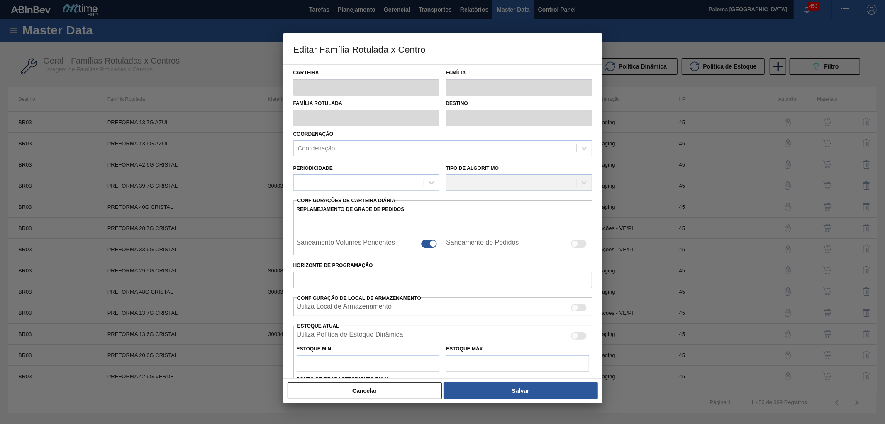
type input "450,590"
checkbox input "true"
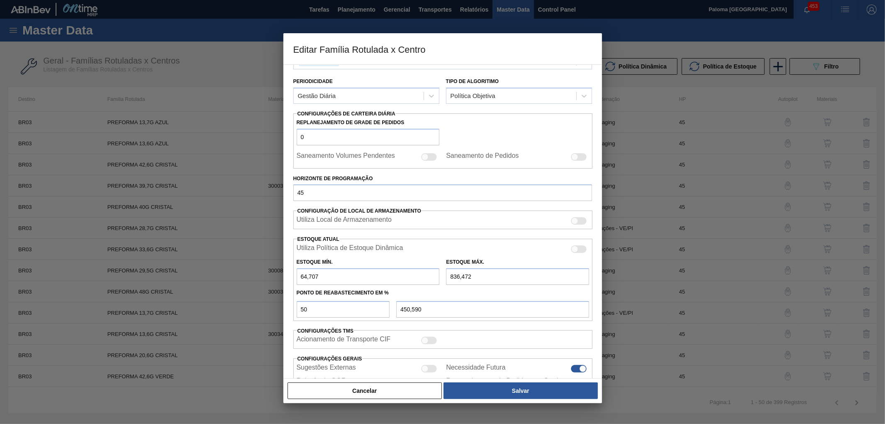
scroll to position [143, 0]
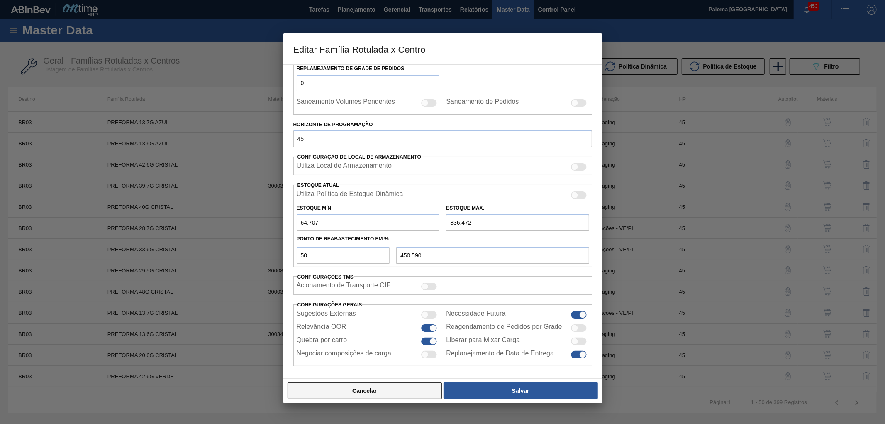
click at [423, 390] on button "Cancelar" at bounding box center [365, 390] width 155 height 17
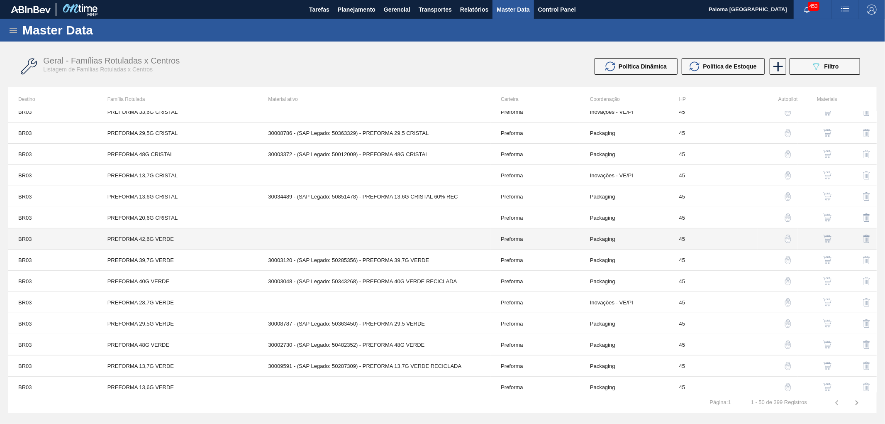
scroll to position [138, 0]
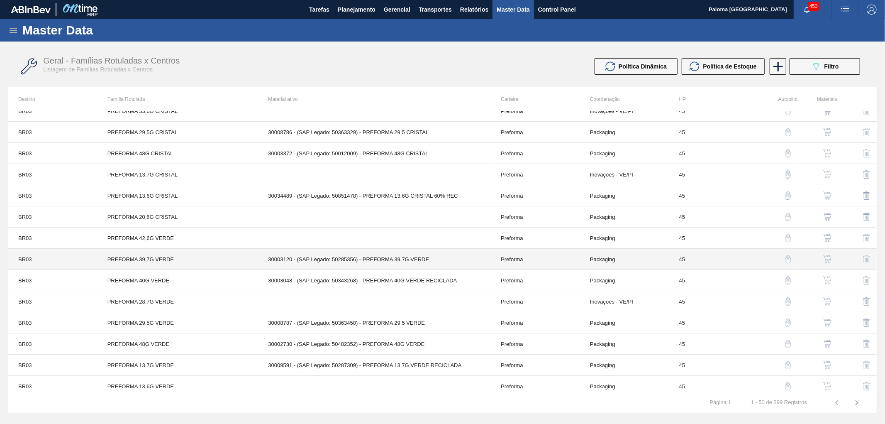
click at [508, 261] on td "Preforma" at bounding box center [535, 259] width 89 height 21
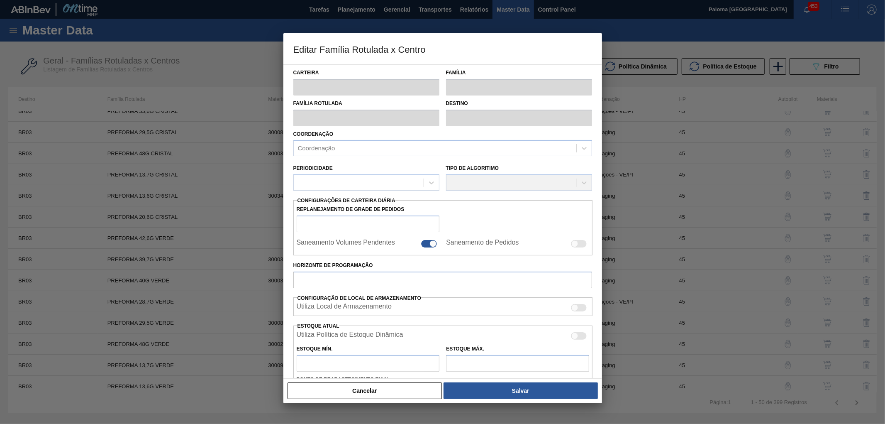
type input "Preforma"
type input "PREFORMA 39,7G VERDE"
type input "BR03 - Aquiraz"
type input "0"
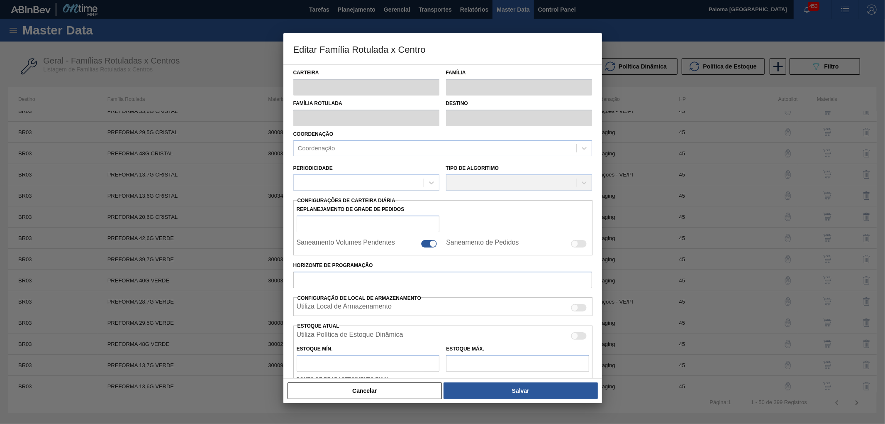
checkbox input "false"
type input "45"
type input "611,273"
type input "3.688,957"
type input "50"
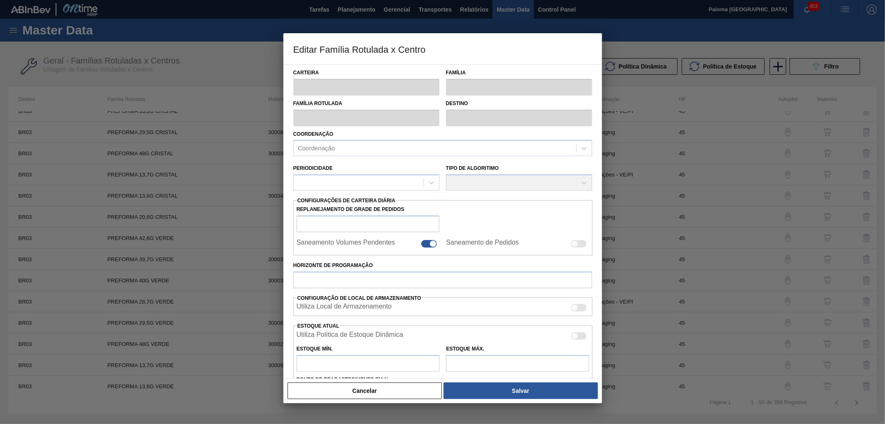
type input "2.150,115"
checkbox input "true"
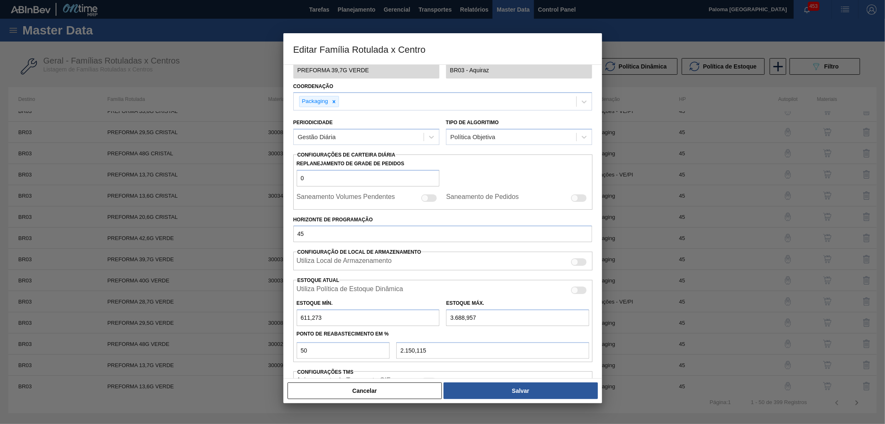
scroll to position [144, 0]
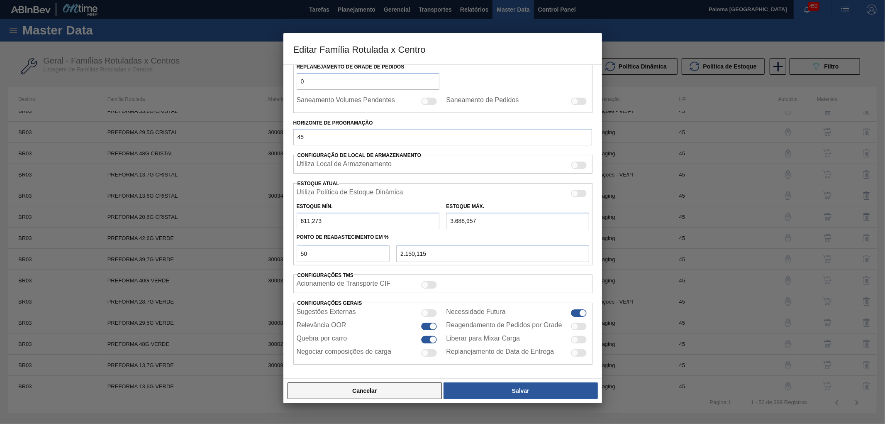
click at [416, 383] on button "Cancelar" at bounding box center [365, 390] width 155 height 17
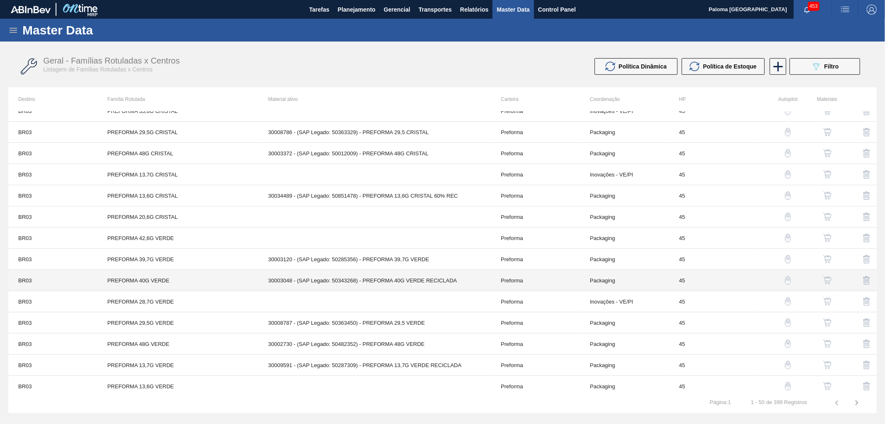
click at [512, 285] on td "Preforma" at bounding box center [535, 280] width 89 height 21
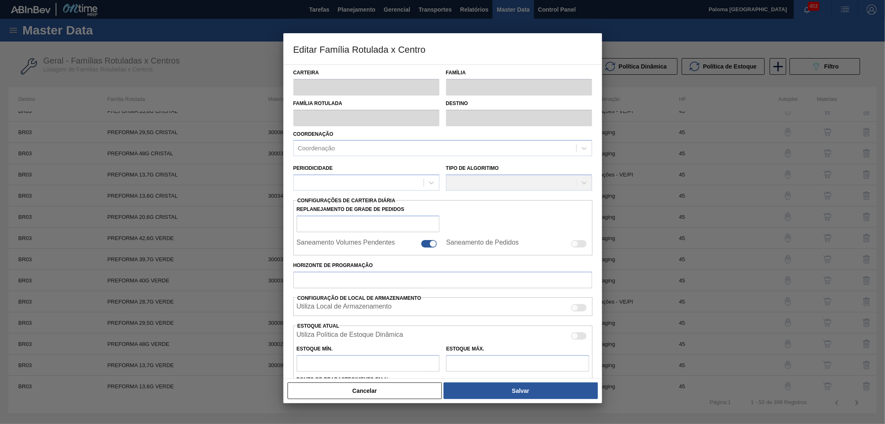
type input "Preforma"
type input "PREFORMA 40G VERDE"
type input "BR03 - Aquiraz"
type input "0"
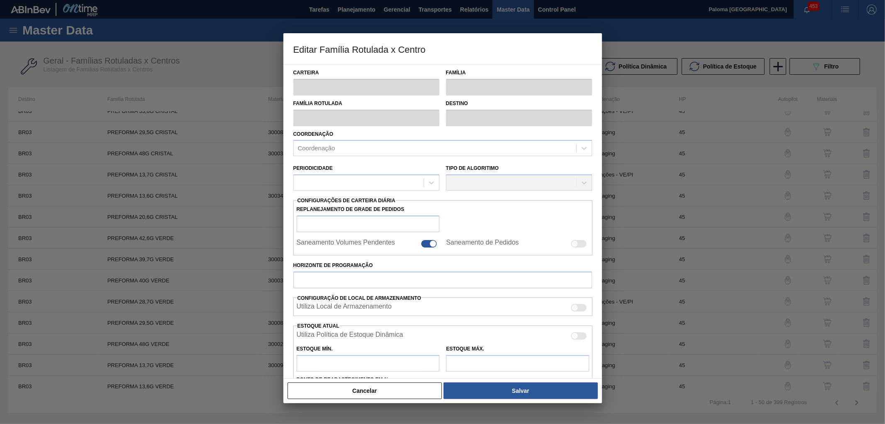
checkbox input "false"
type input "45"
type input "0"
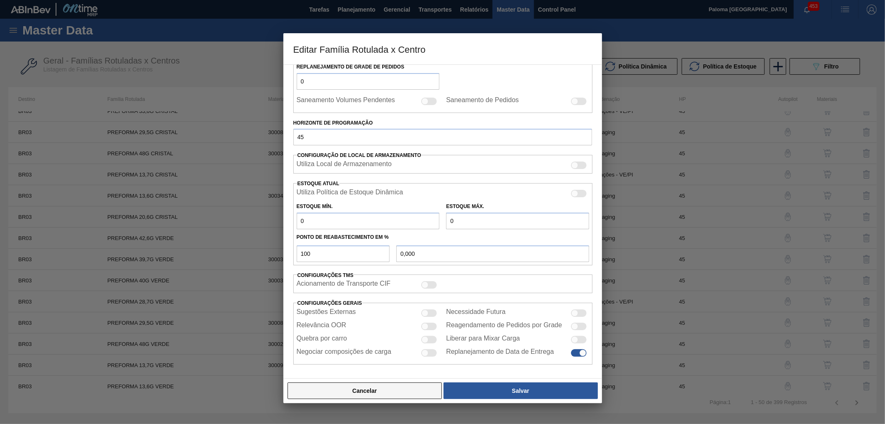
click at [403, 391] on button "Cancelar" at bounding box center [365, 390] width 155 height 17
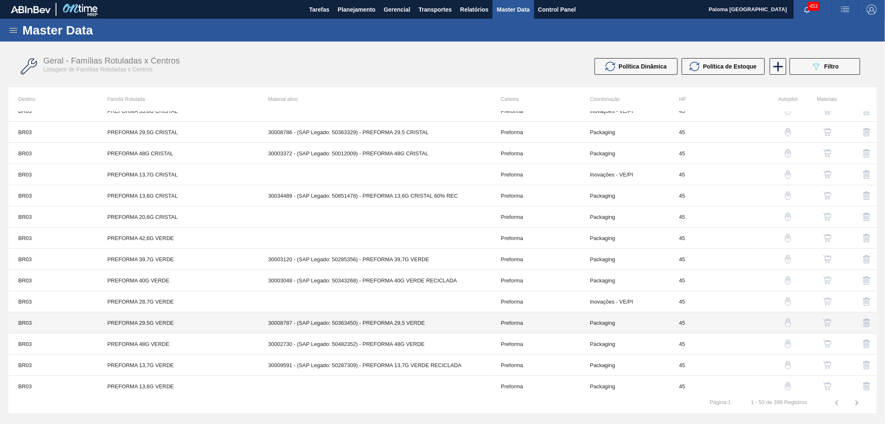
scroll to position [230, 0]
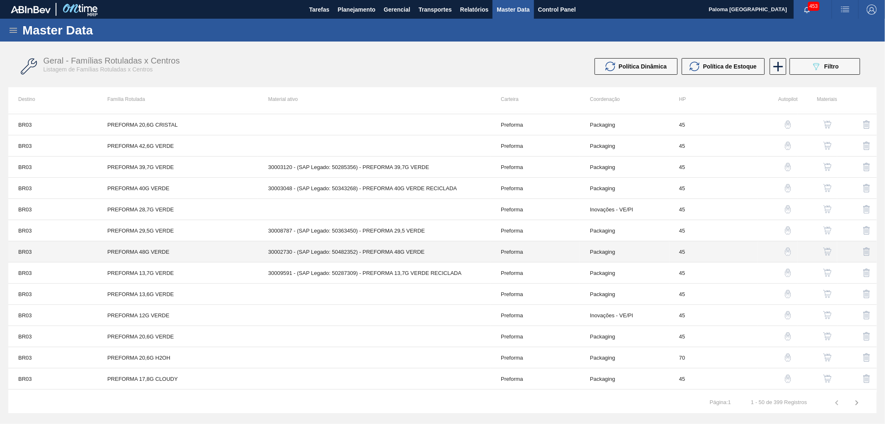
click at [507, 251] on td "Preforma" at bounding box center [535, 251] width 89 height 21
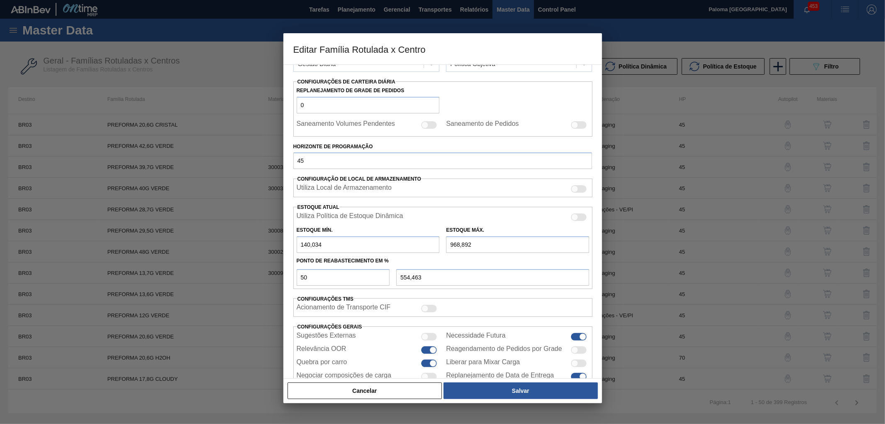
scroll to position [144, 0]
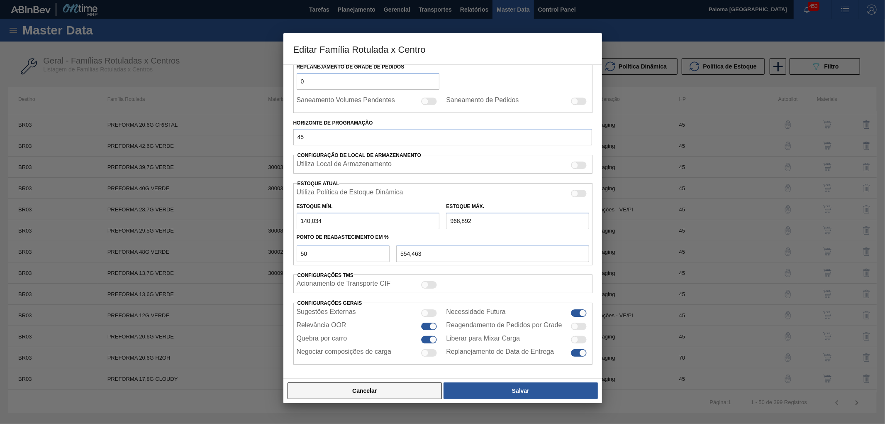
click at [409, 392] on button "Cancelar" at bounding box center [365, 390] width 155 height 17
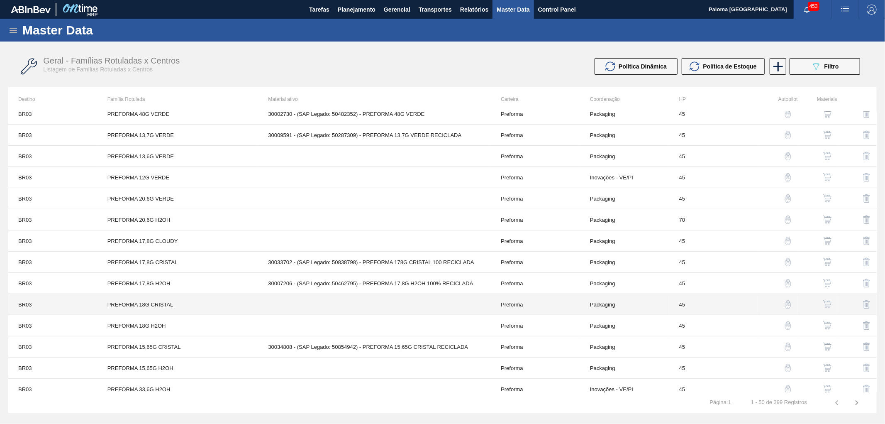
scroll to position [368, 0]
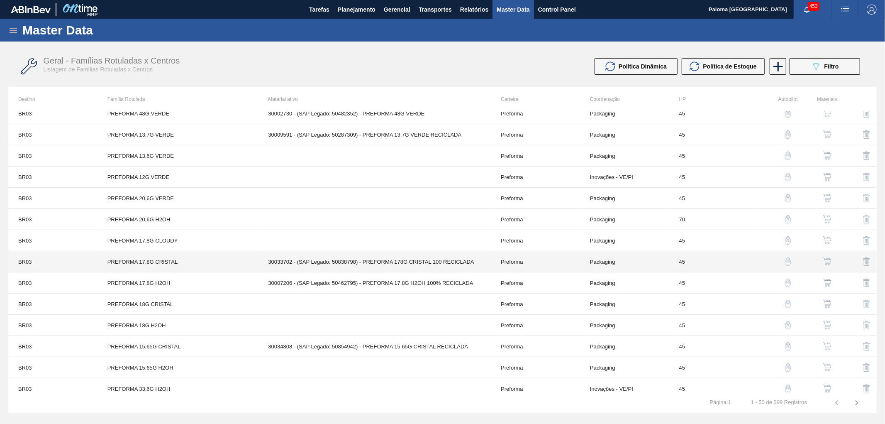
click at [529, 261] on td "Preforma" at bounding box center [535, 261] width 89 height 21
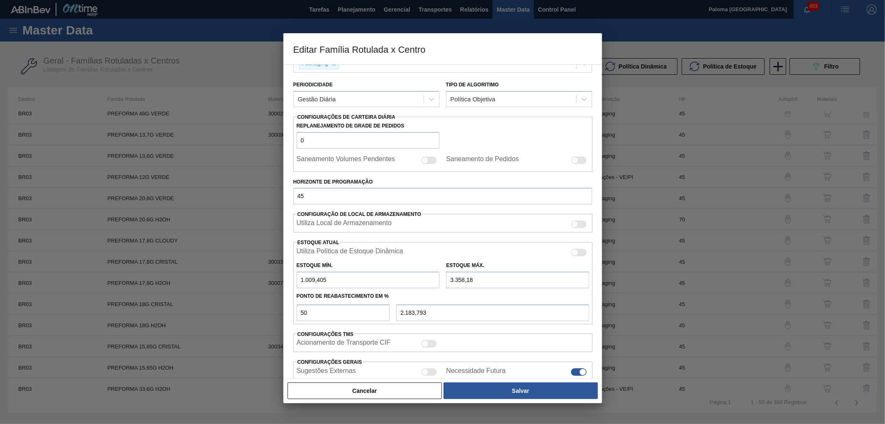
scroll to position [138, 0]
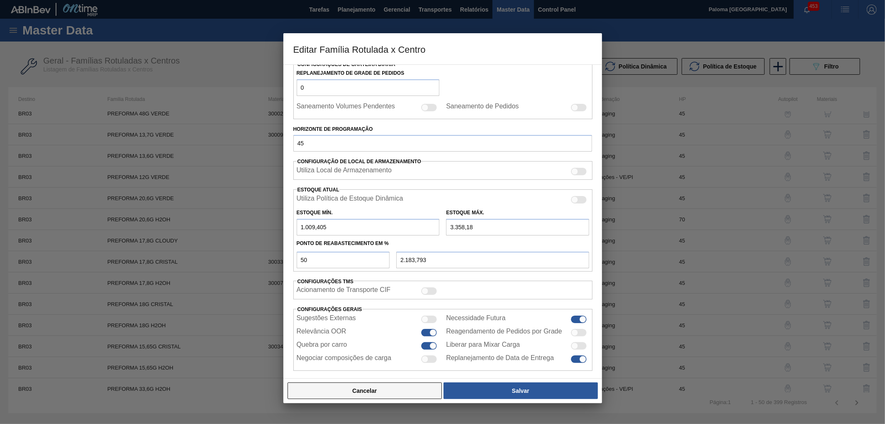
click at [414, 395] on button "Cancelar" at bounding box center [365, 390] width 155 height 17
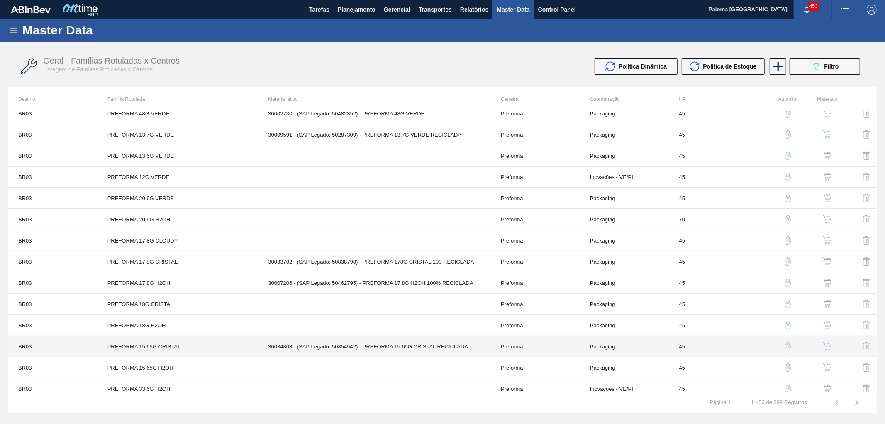
click at [508, 341] on td "Preforma" at bounding box center [535, 346] width 89 height 21
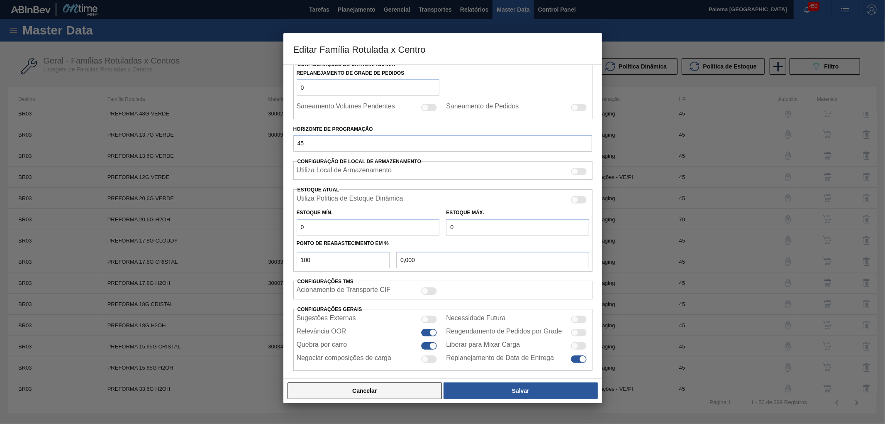
scroll to position [140, 0]
click at [426, 394] on button "Cancelar" at bounding box center [365, 390] width 155 height 17
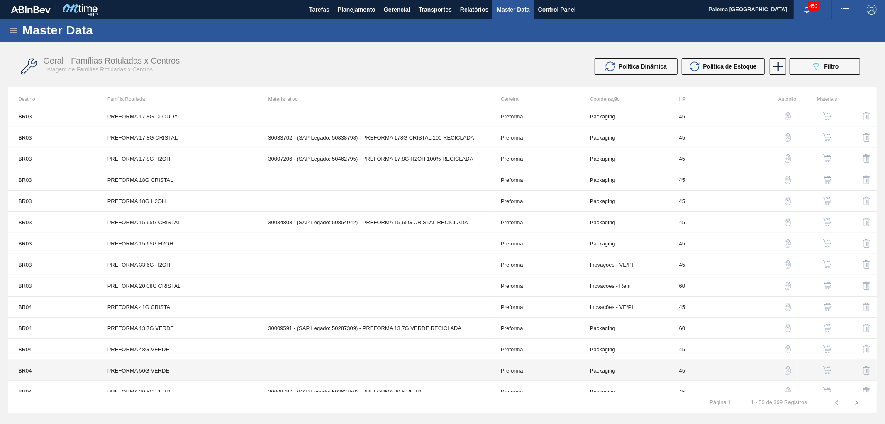
scroll to position [553, 0]
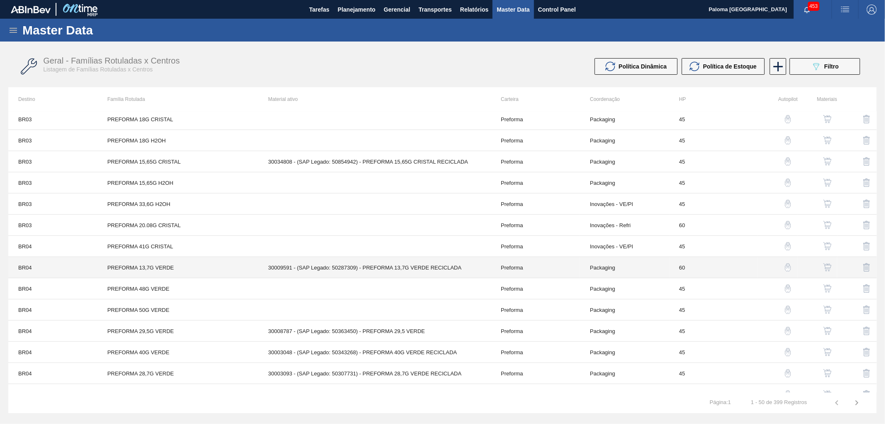
click at [517, 274] on td "Preforma" at bounding box center [535, 267] width 89 height 21
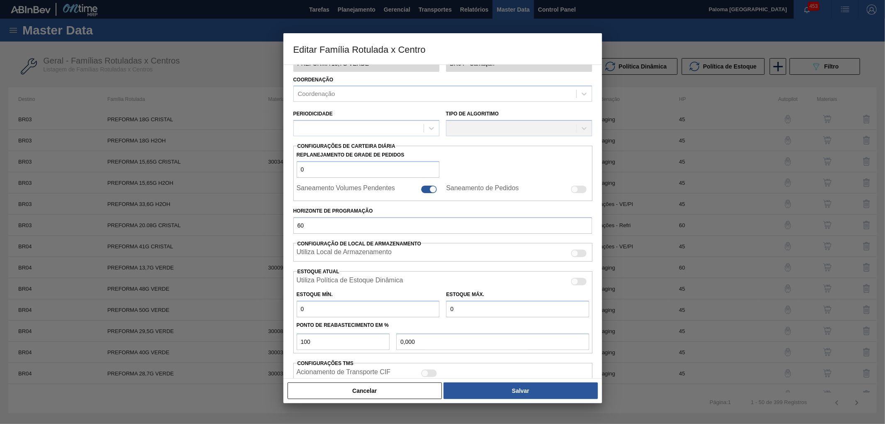
scroll to position [140, 0]
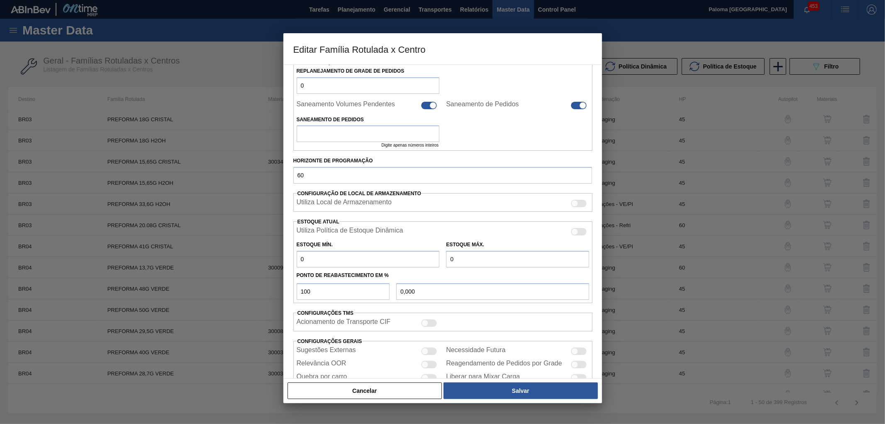
click at [434, 380] on div "Cancelar Salvar" at bounding box center [442, 390] width 319 height 25
click at [425, 383] on button "Cancelar" at bounding box center [365, 390] width 155 height 17
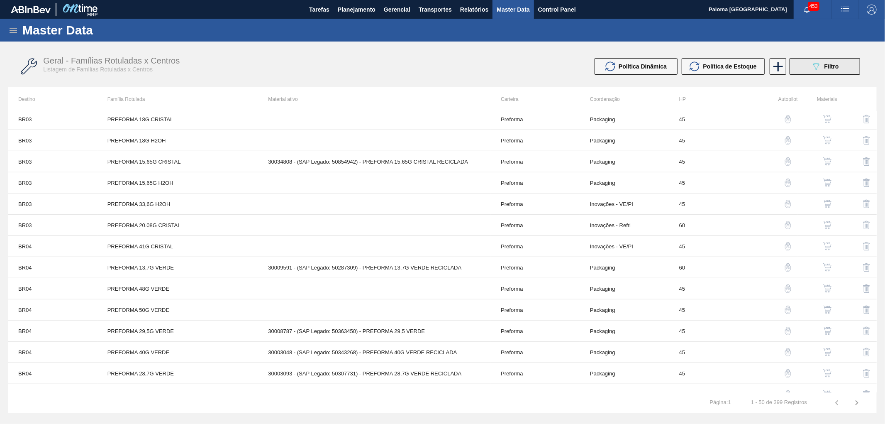
click at [820, 72] on button "089F7B8B-B2A5-4AFE-B5C0-19BA573D28AC Filtro" at bounding box center [825, 66] width 71 height 17
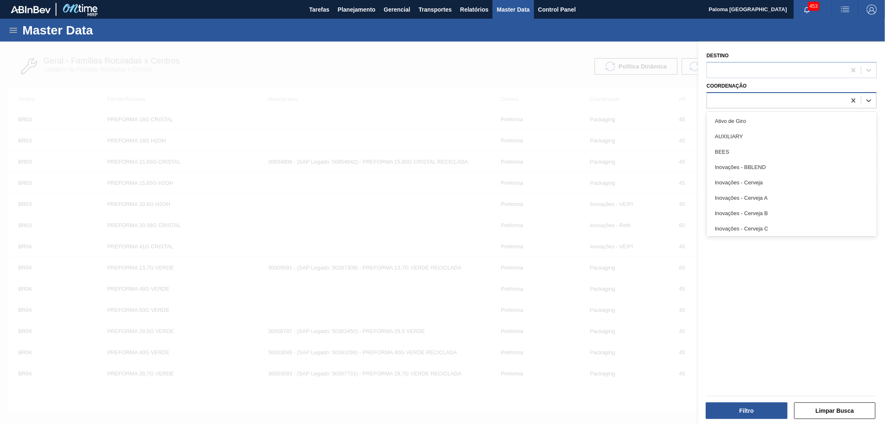
click at [792, 99] on div at bounding box center [776, 100] width 139 height 12
click at [420, 104] on div at bounding box center [442, 253] width 885 height 424
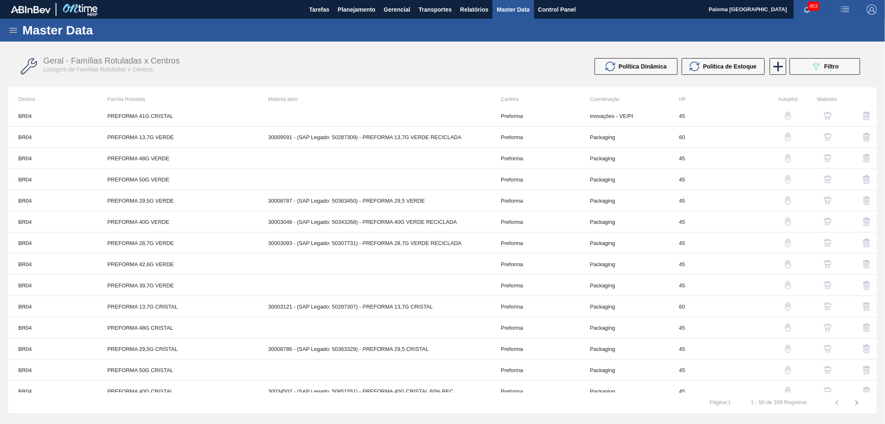
scroll to position [778, 0]
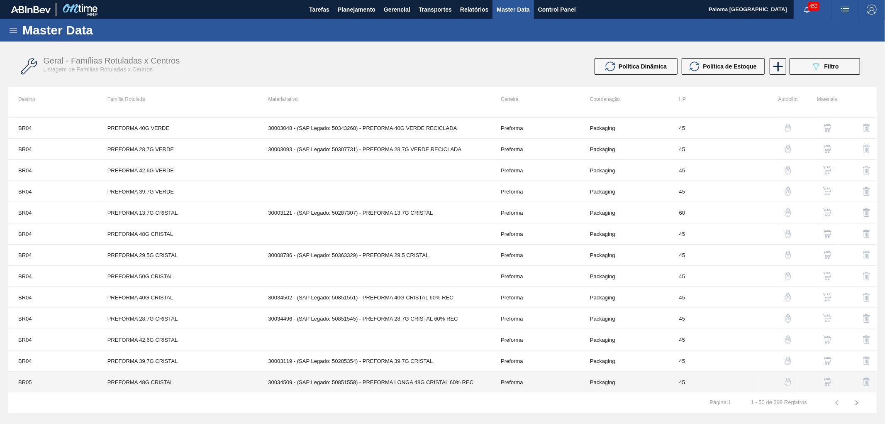
click at [507, 384] on td "Preforma" at bounding box center [535, 381] width 89 height 21
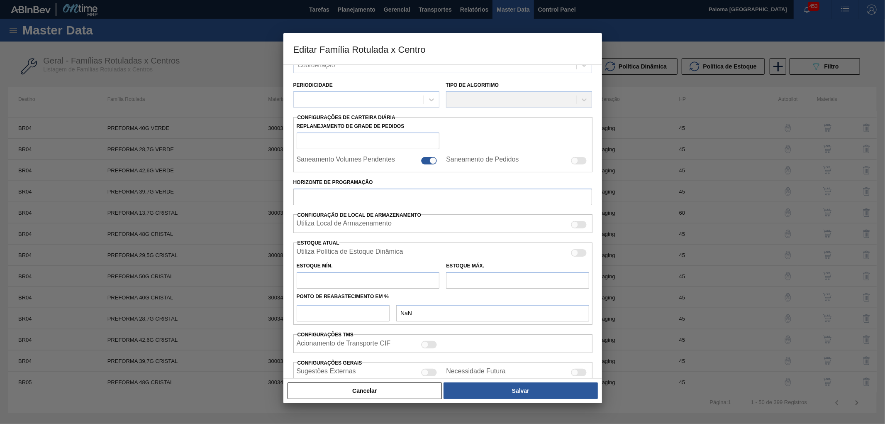
scroll to position [145, 0]
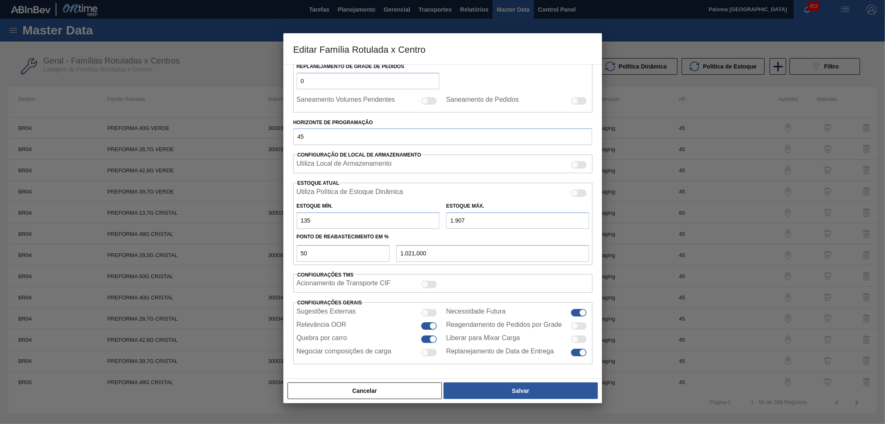
drag, startPoint x: 401, startPoint y: 397, endPoint x: 407, endPoint y: 396, distance: 5.9
click at [402, 397] on button "Cancelar" at bounding box center [365, 390] width 155 height 17
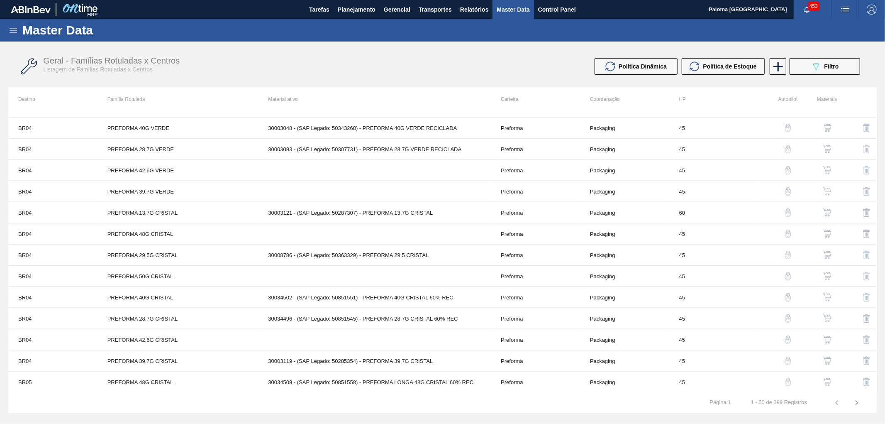
click at [858, 402] on icon "button" at bounding box center [857, 403] width 10 height 10
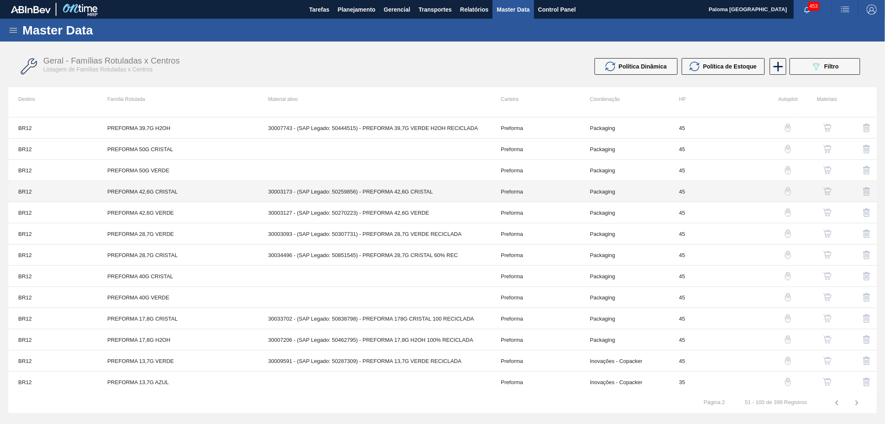
click at [510, 192] on td "Preforma" at bounding box center [535, 191] width 89 height 21
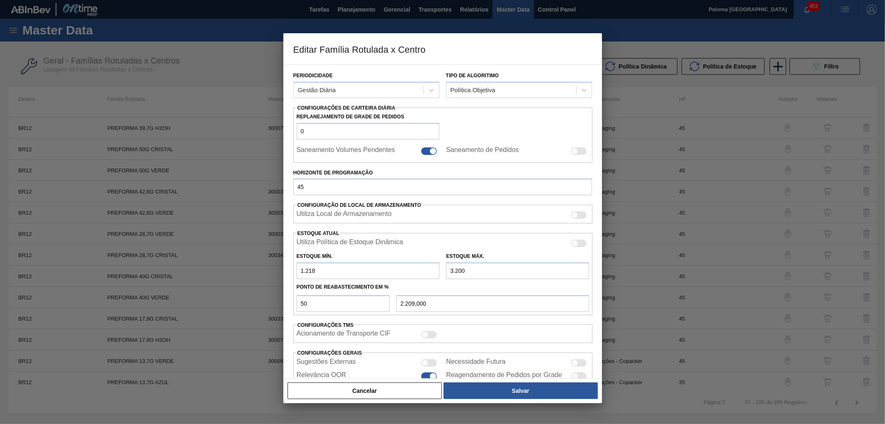
scroll to position [144, 0]
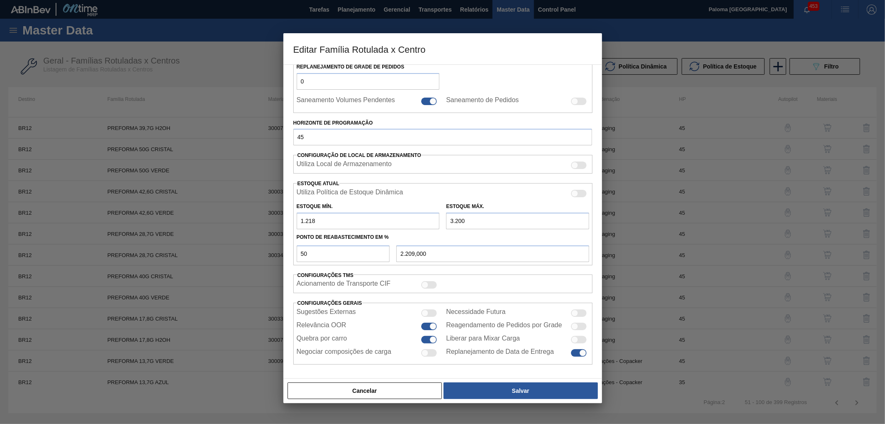
click at [422, 377] on div "Carteira Preforma Família Preforma Família Rotulada PREFORMA 42,6G [PERSON_NAME…" at bounding box center [442, 221] width 319 height 314
click at [425, 383] on button "Cancelar" at bounding box center [365, 390] width 155 height 17
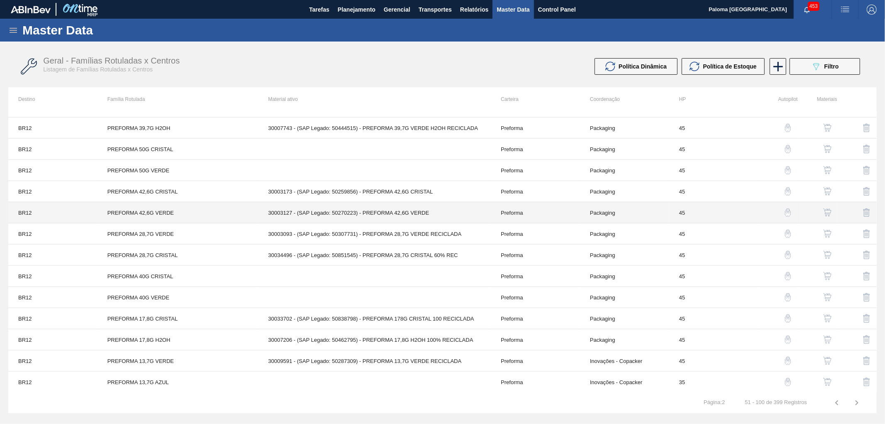
click at [518, 216] on td "Preforma" at bounding box center [535, 212] width 89 height 21
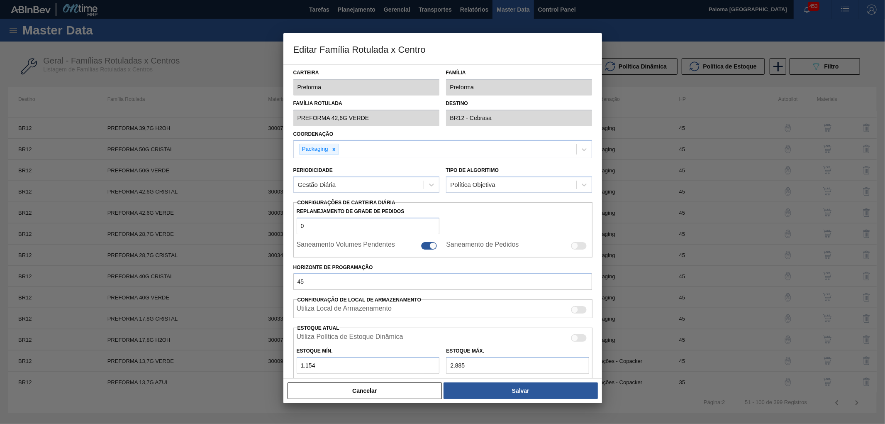
scroll to position [138, 0]
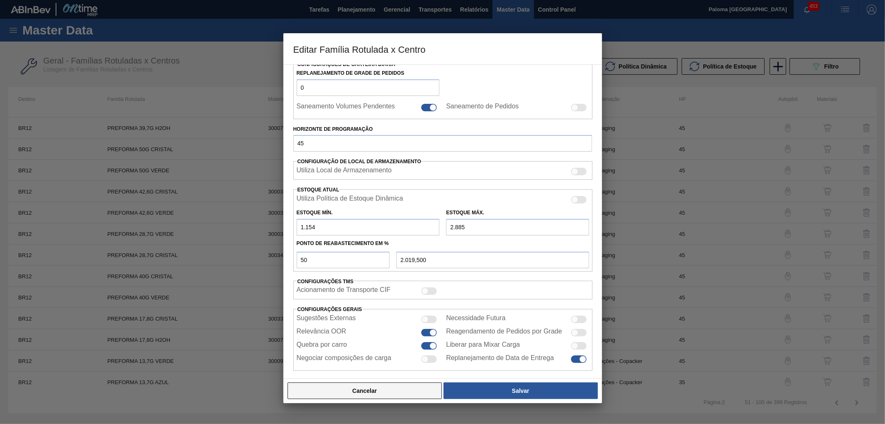
click at [426, 388] on button "Cancelar" at bounding box center [365, 390] width 155 height 17
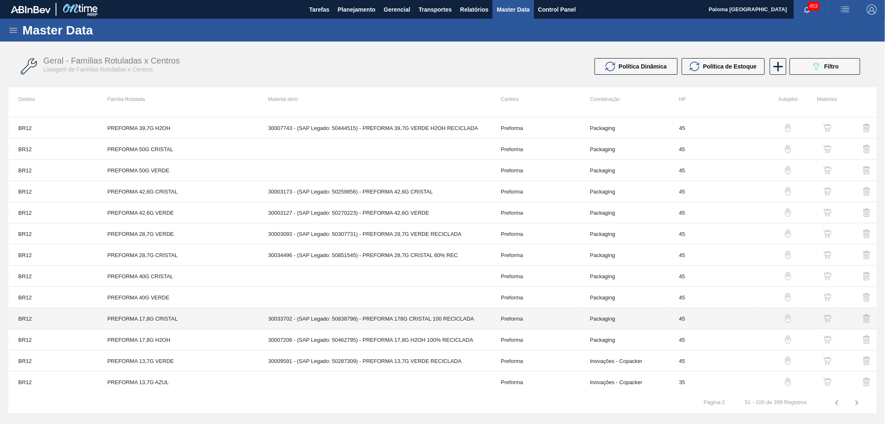
click at [498, 316] on td "Preforma" at bounding box center [535, 318] width 89 height 21
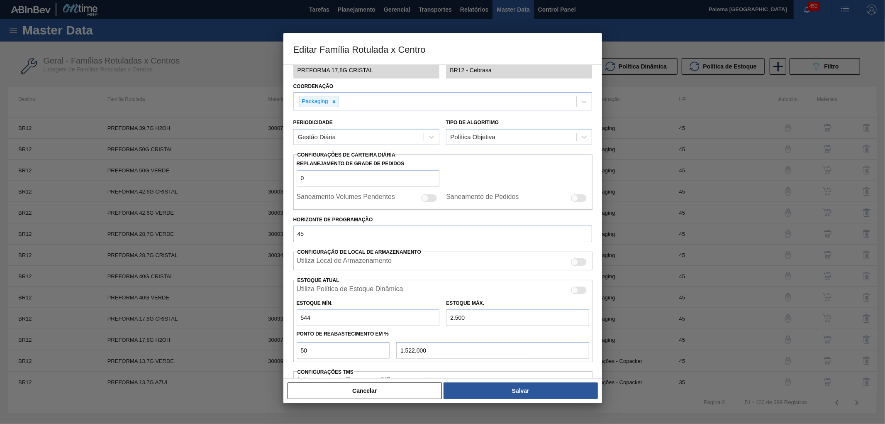
scroll to position [144, 0]
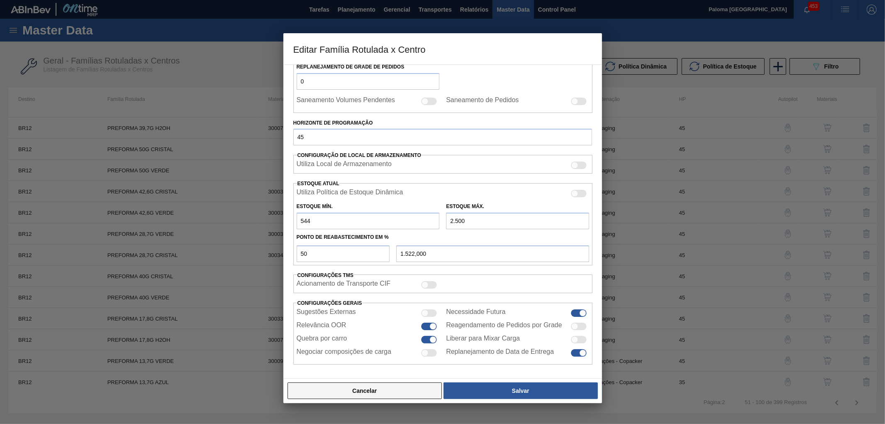
click at [417, 386] on button "Cancelar" at bounding box center [365, 390] width 155 height 17
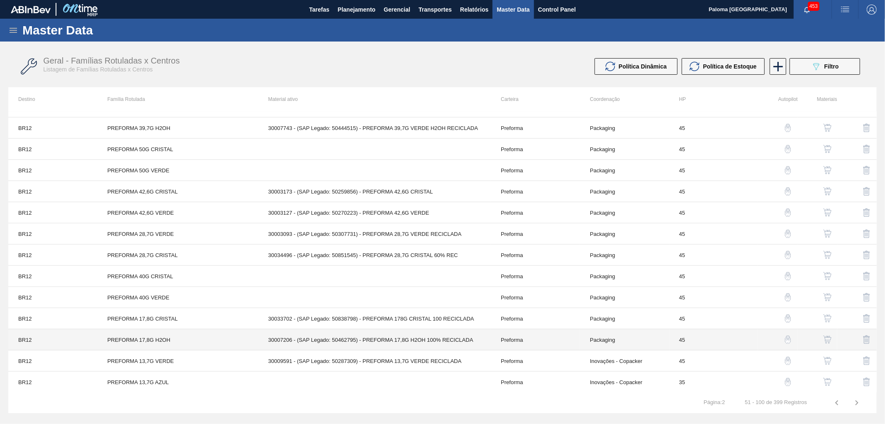
click at [502, 338] on td "Preforma" at bounding box center [535, 339] width 89 height 21
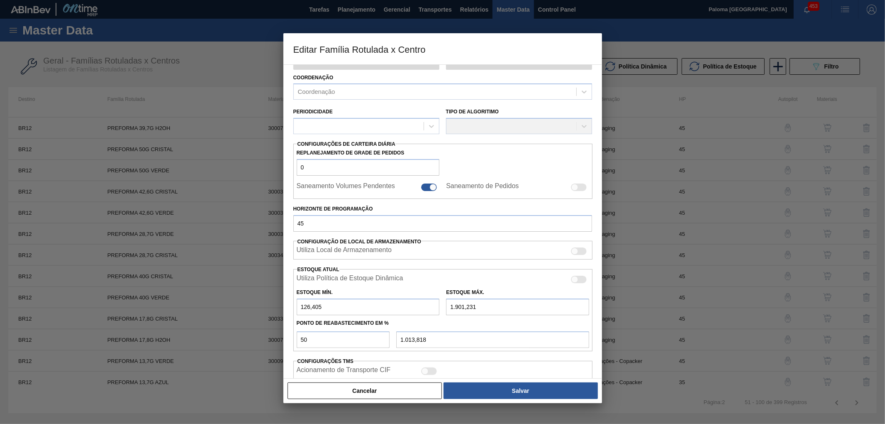
scroll to position [143, 0]
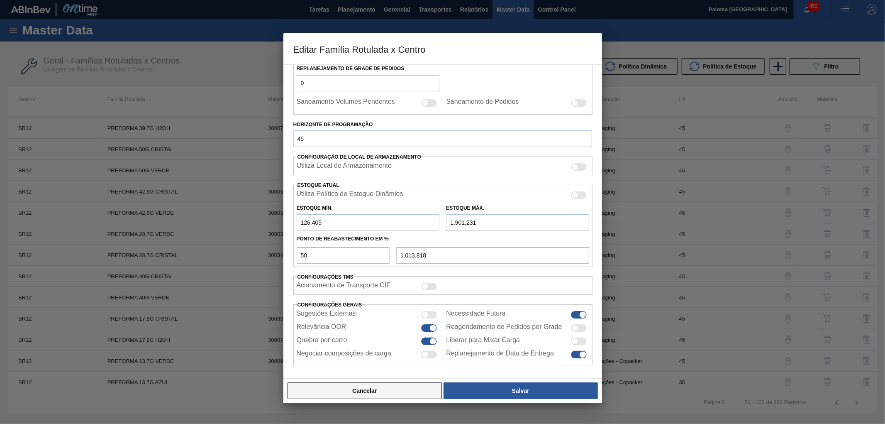
drag, startPoint x: 426, startPoint y: 400, endPoint x: 438, endPoint y: 393, distance: 13.6
click at [426, 400] on div "Cancelar Salvar" at bounding box center [442, 390] width 319 height 25
click at [430, 388] on button "Cancelar" at bounding box center [365, 390] width 155 height 17
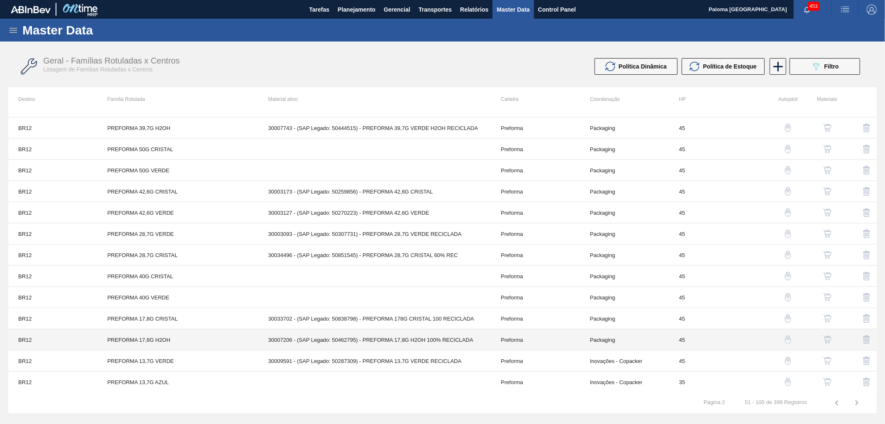
click at [497, 363] on td "Preforma" at bounding box center [535, 360] width 89 height 21
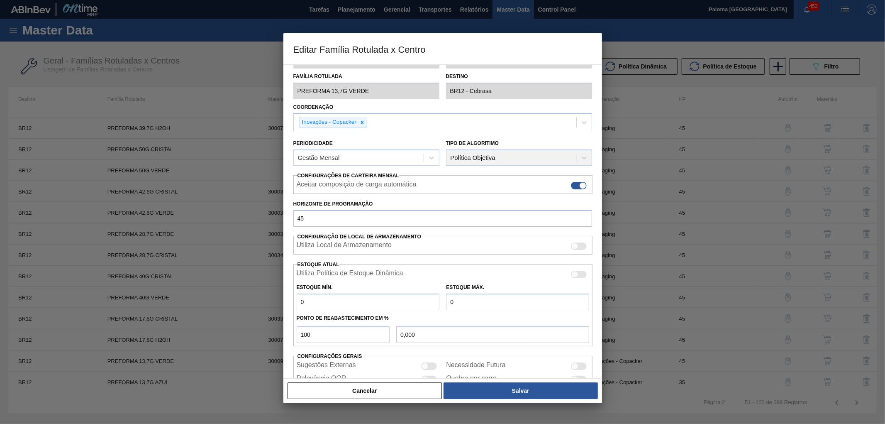
scroll to position [67, 0]
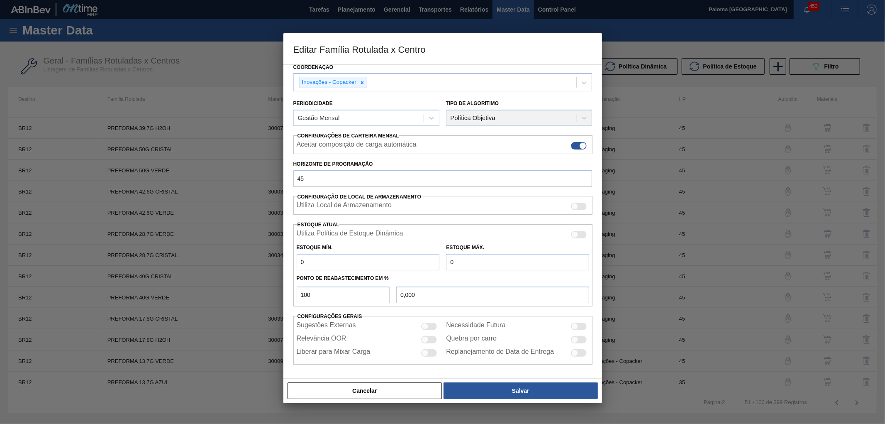
drag, startPoint x: 419, startPoint y: 388, endPoint x: 417, endPoint y: 373, distance: 14.7
click at [417, 382] on button "Cancelar" at bounding box center [365, 390] width 155 height 17
